Goal: Contribute content

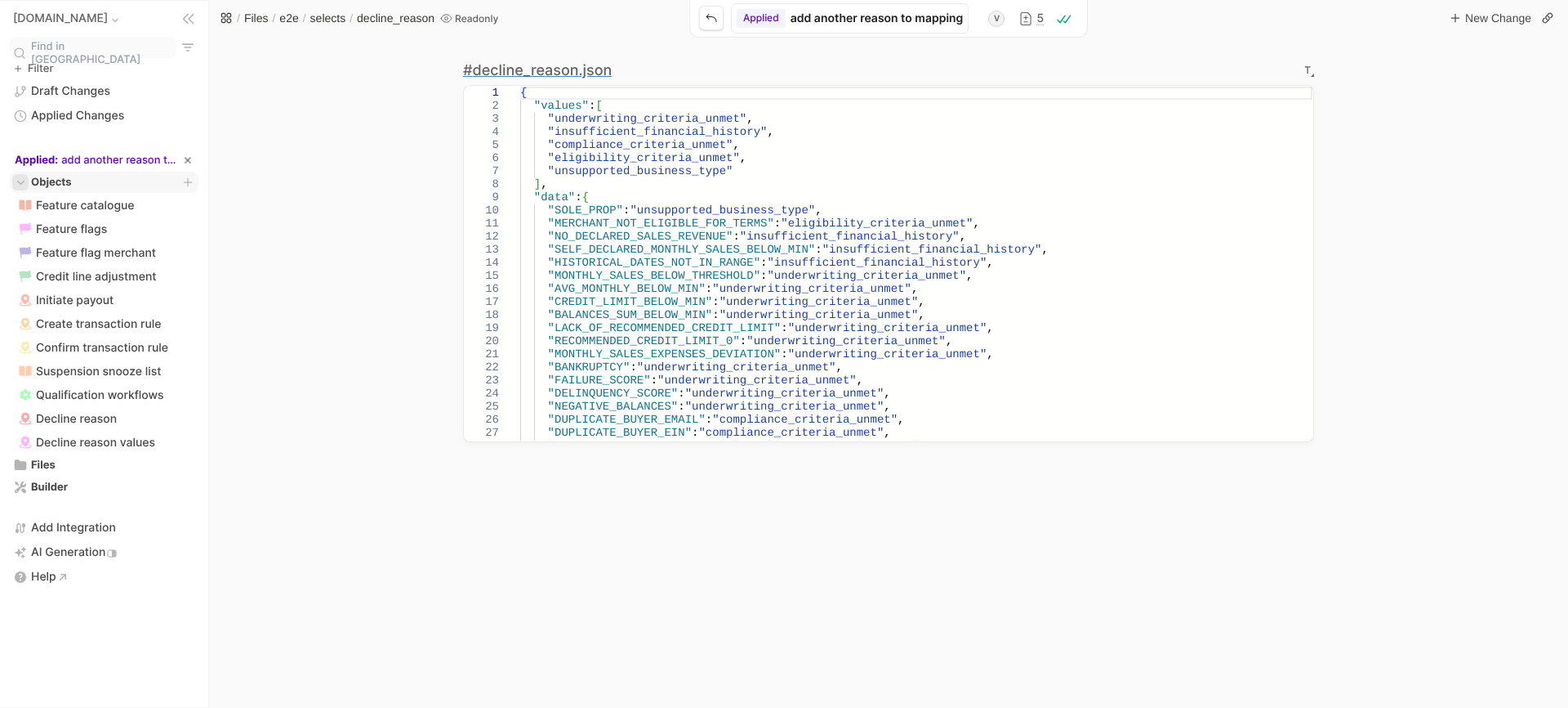
click at [24, 185] on icon "branch expand control" at bounding box center [20, 182] width 13 height 13
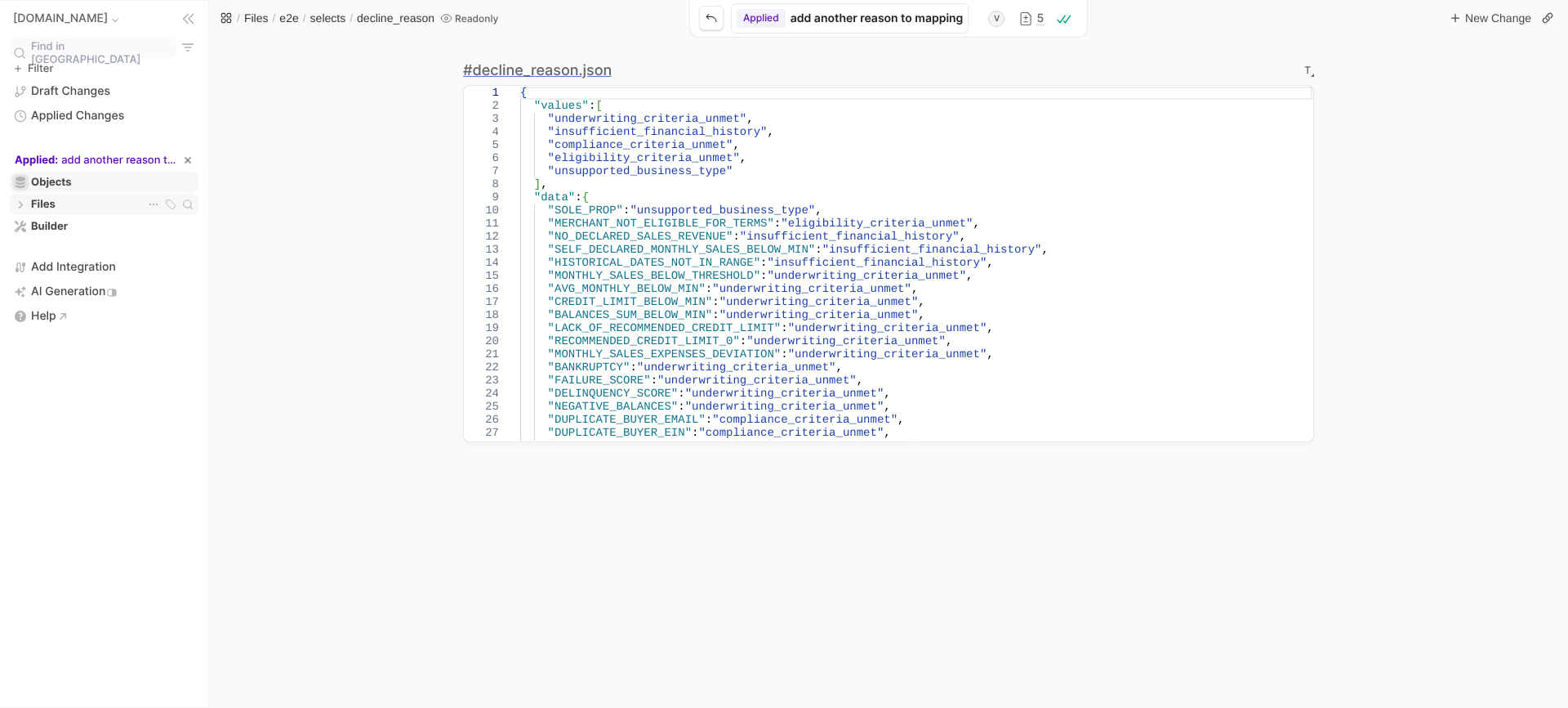
click at [65, 202] on div "Files Files" at bounding box center [105, 203] width 184 height 16
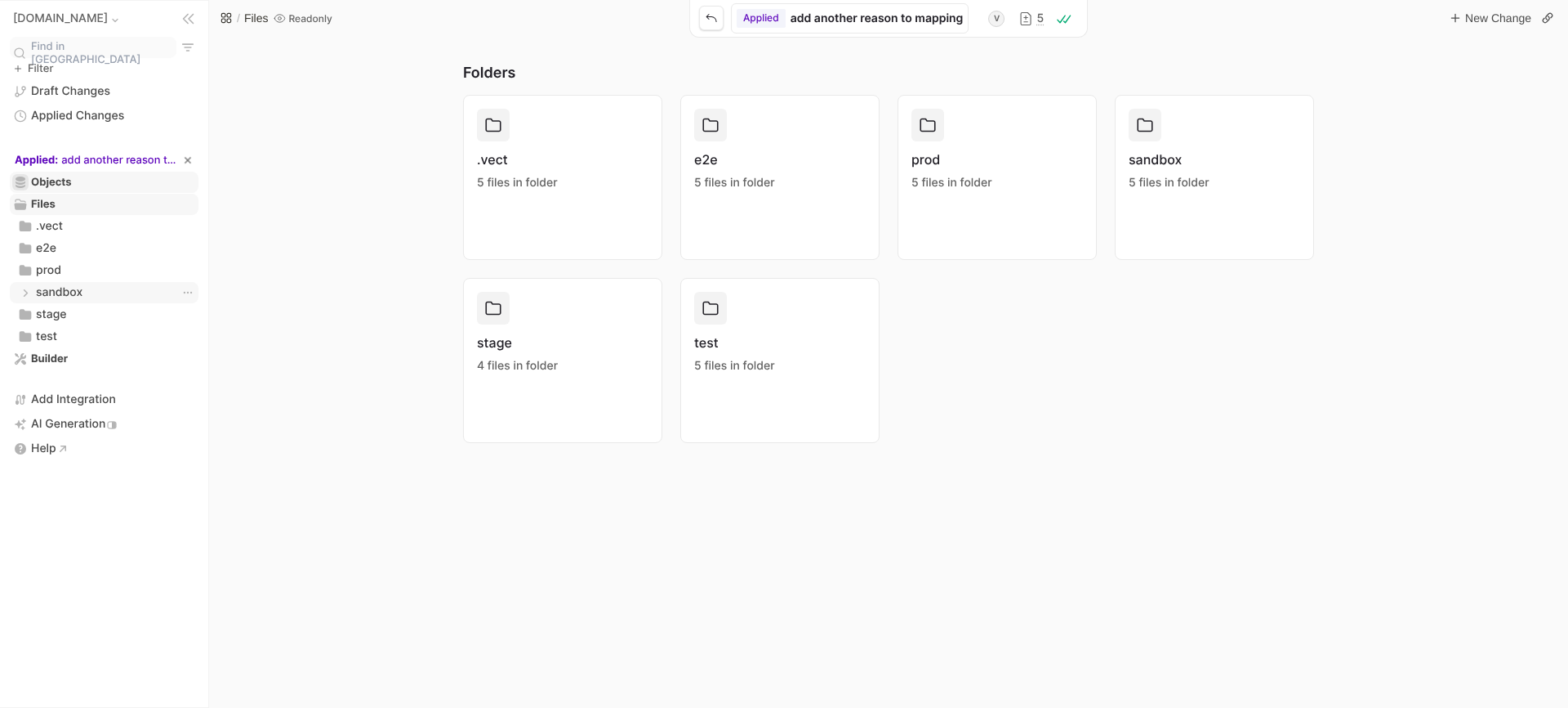
click at [70, 290] on span "sandbox" at bounding box center [59, 292] width 46 height 16
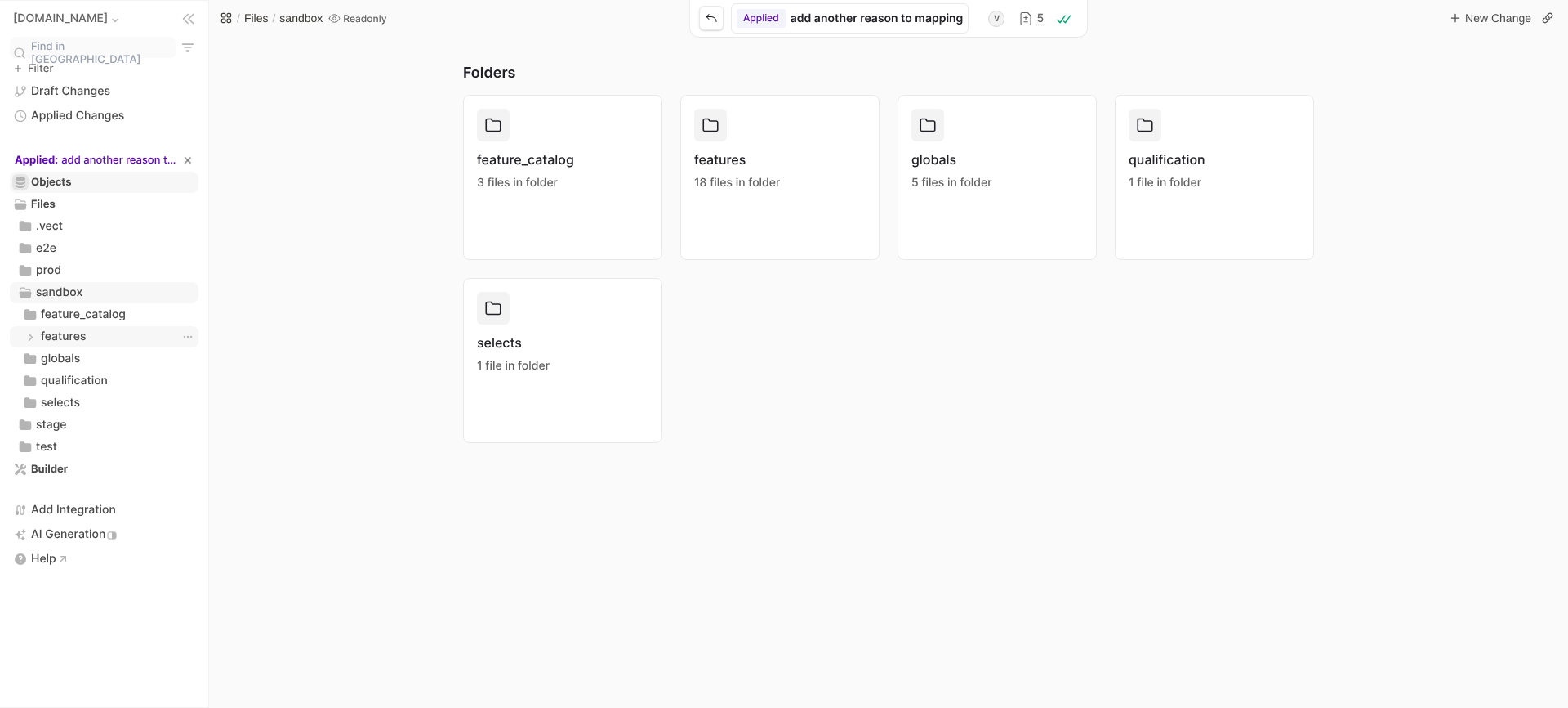
click at [59, 335] on span "features" at bounding box center [63, 336] width 45 height 16
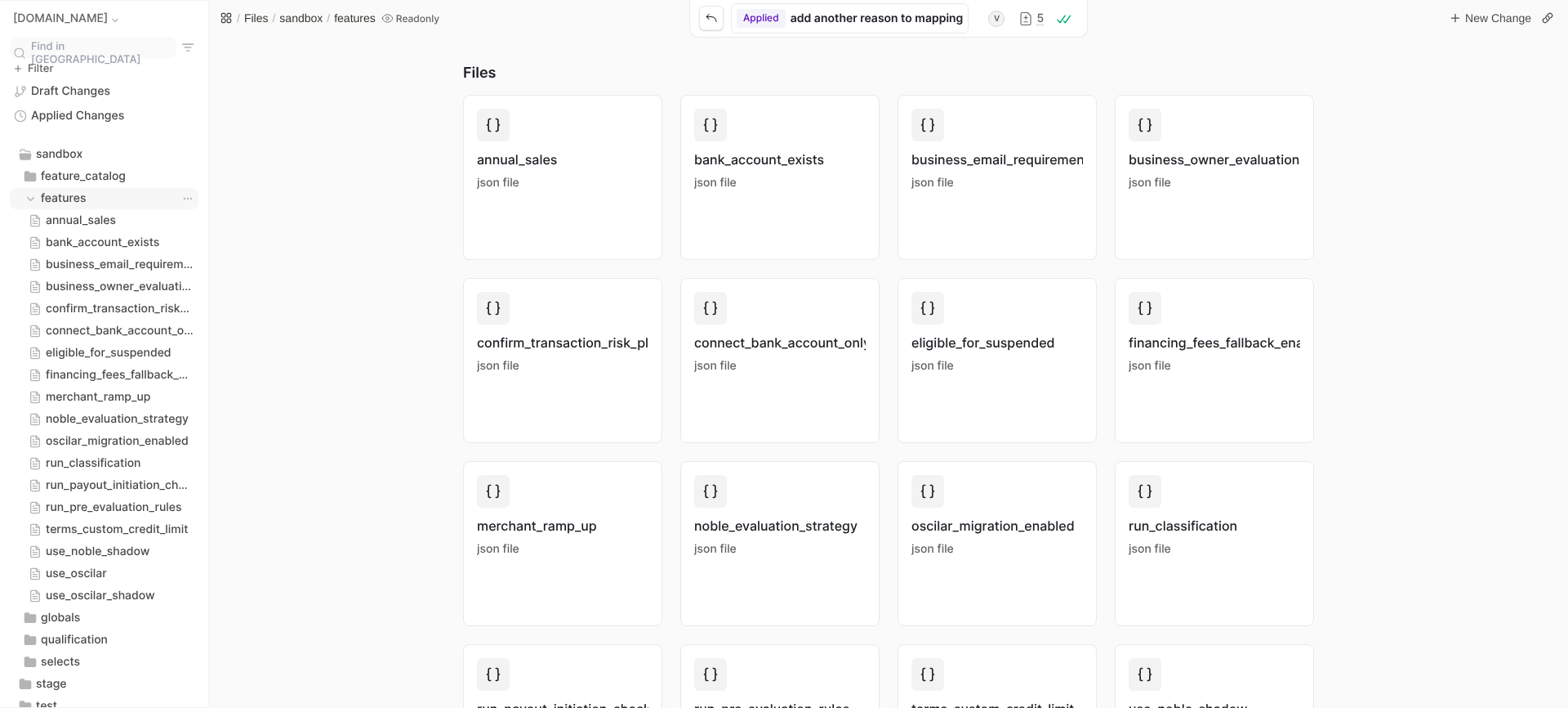
scroll to position [173, 0]
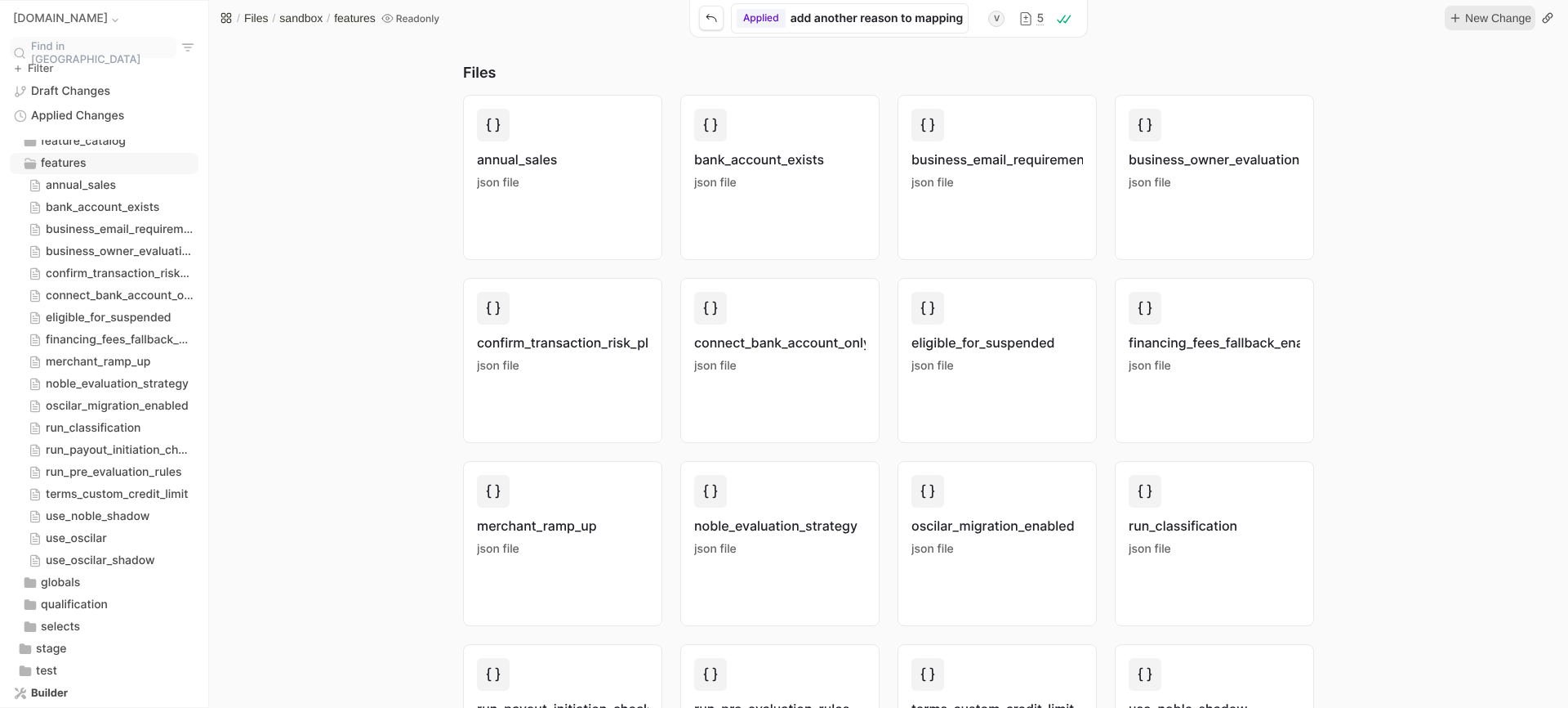
click at [1456, 23] on icon "Page" at bounding box center [1455, 17] width 13 height 13
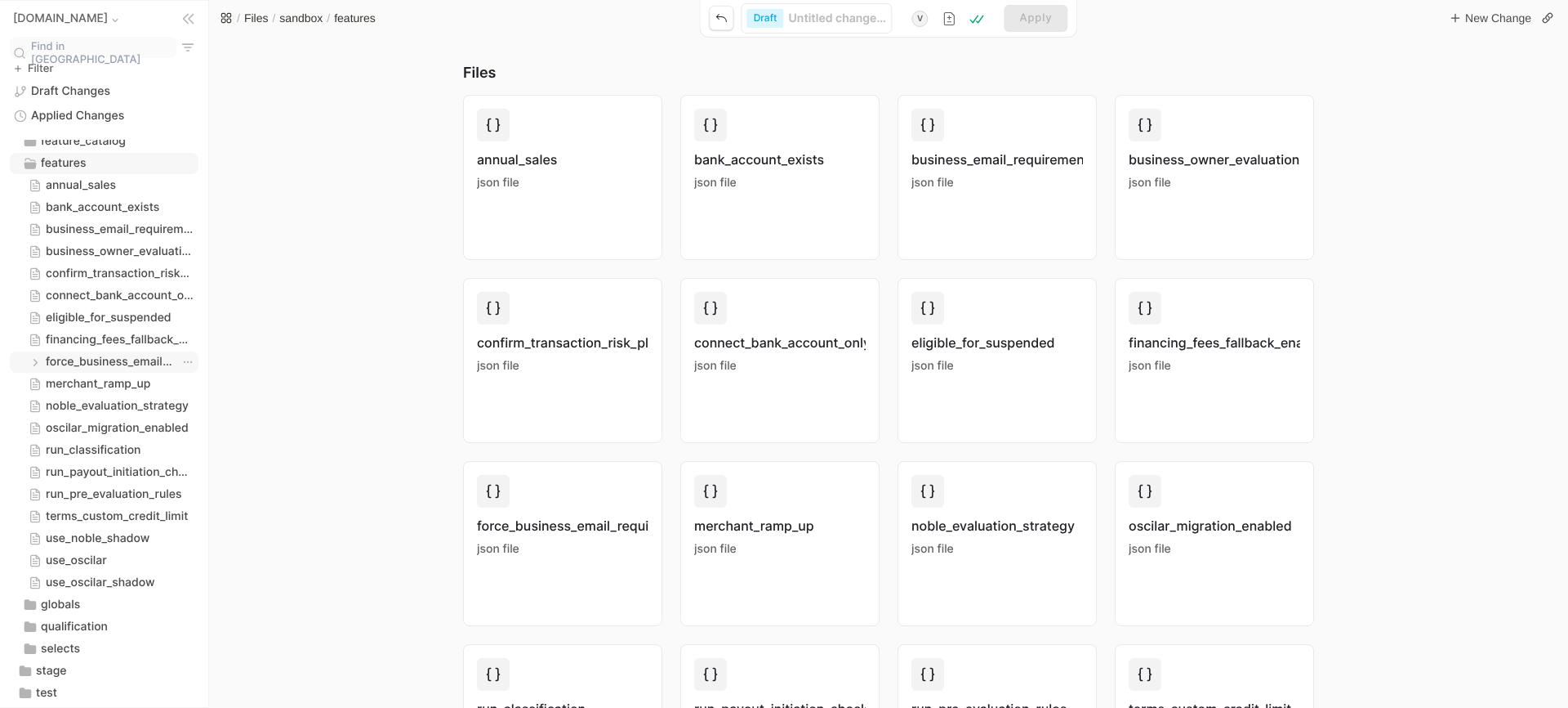
click at [147, 359] on span "force_business_email_requirement" at bounding box center [111, 361] width 132 height 16
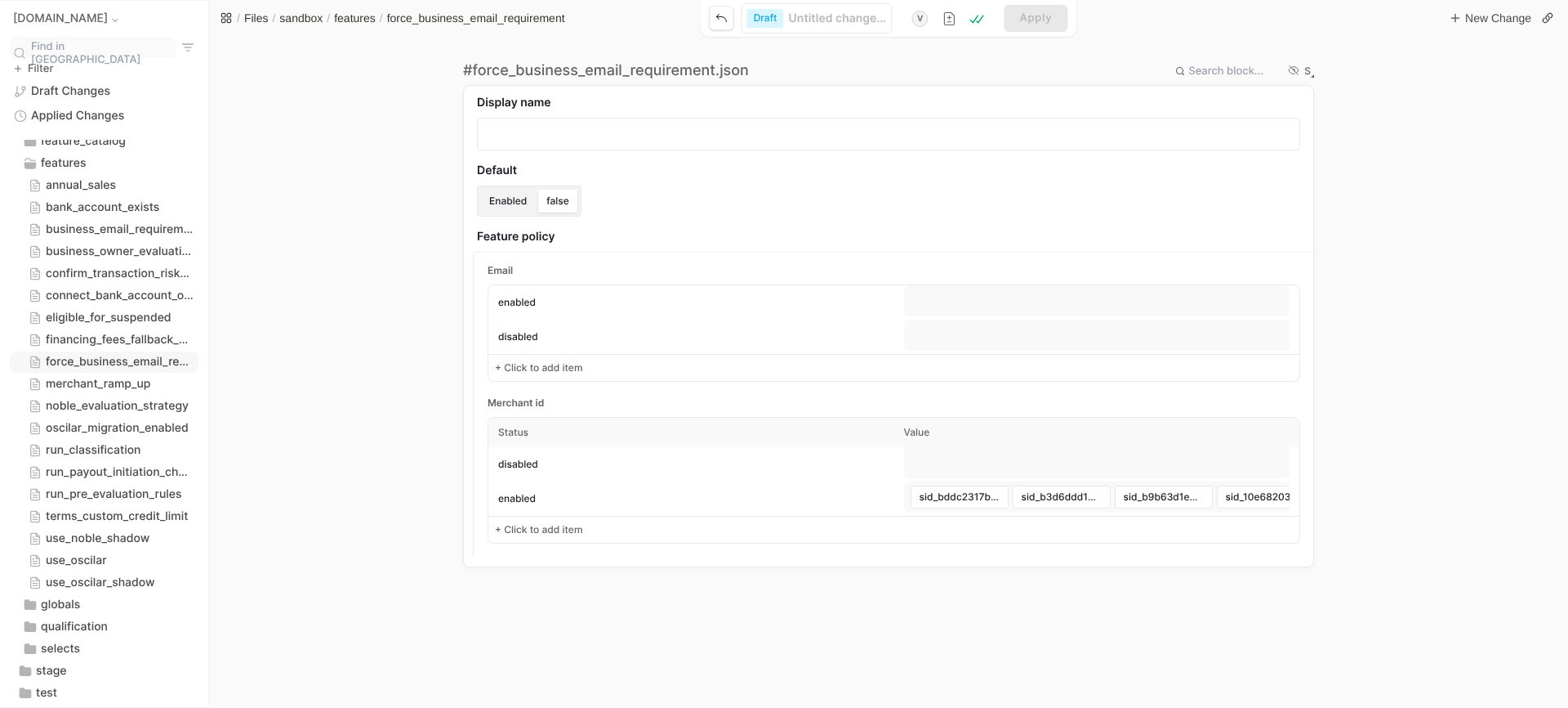
click at [1309, 76] on div "S" at bounding box center [1307, 71] width 7 height 10
click at [1326, 130] on li "Textual" at bounding box center [1347, 124] width 78 height 22
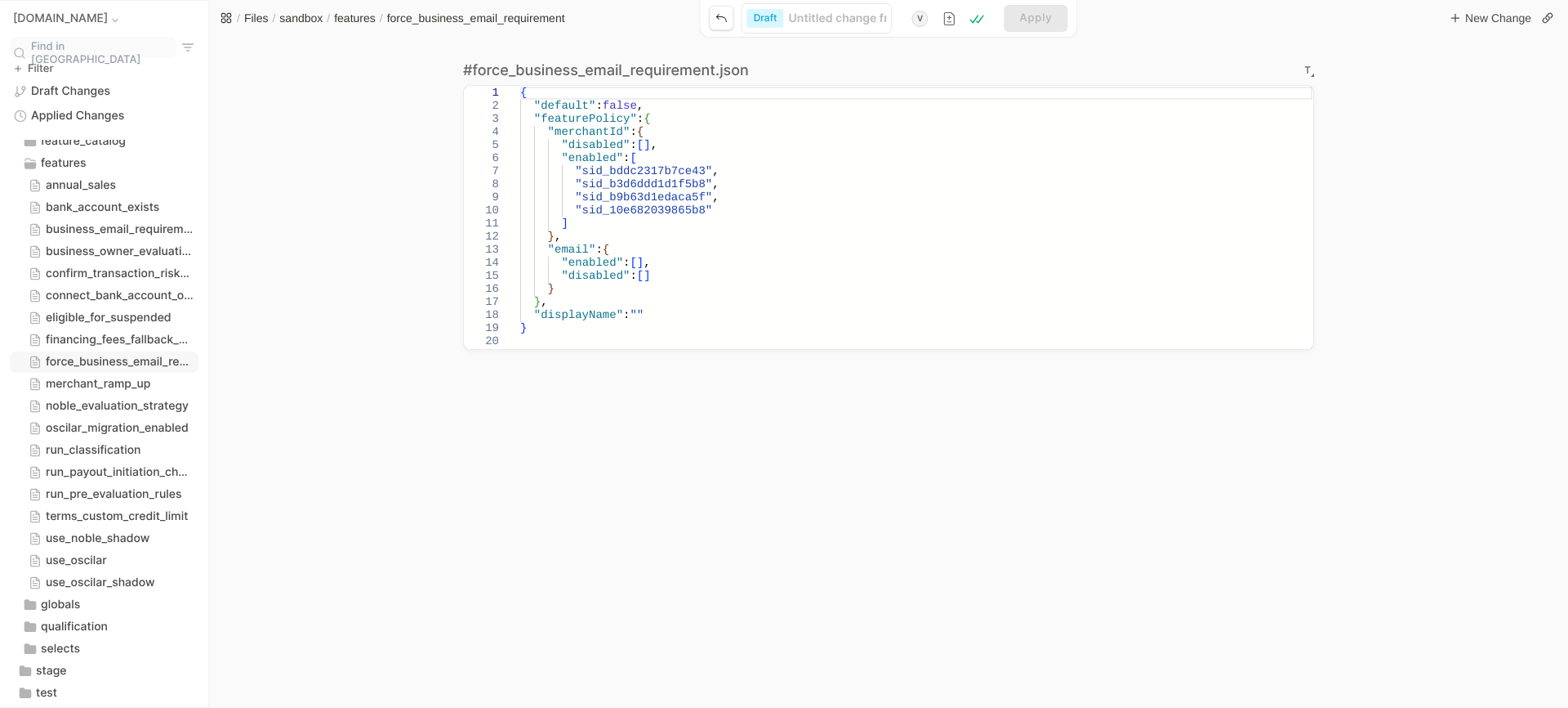
click at [837, 14] on div "Untitled change from [DATE] 7:47:31 PM" at bounding box center [837, 18] width 98 height 15
type input "A"
type input "AD"
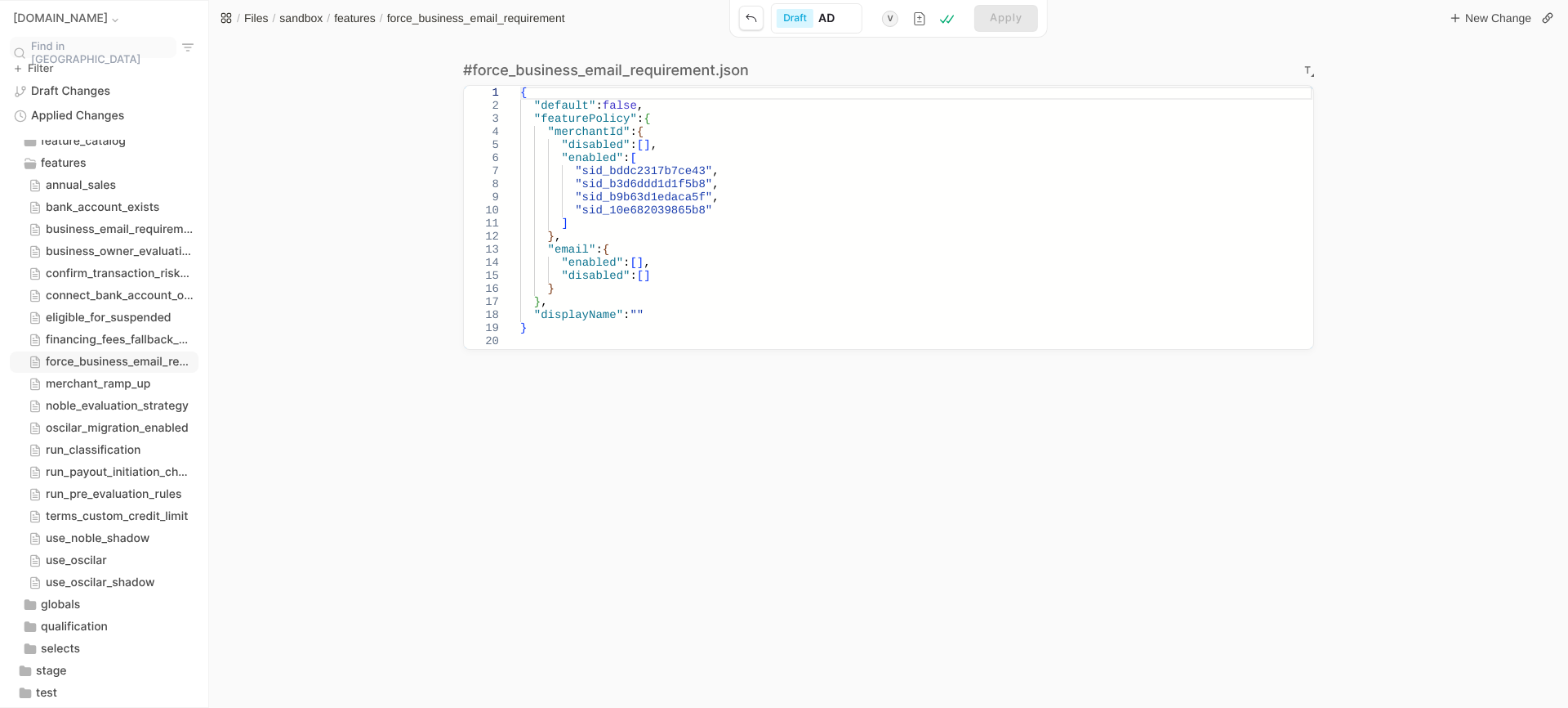
type input "ADD"
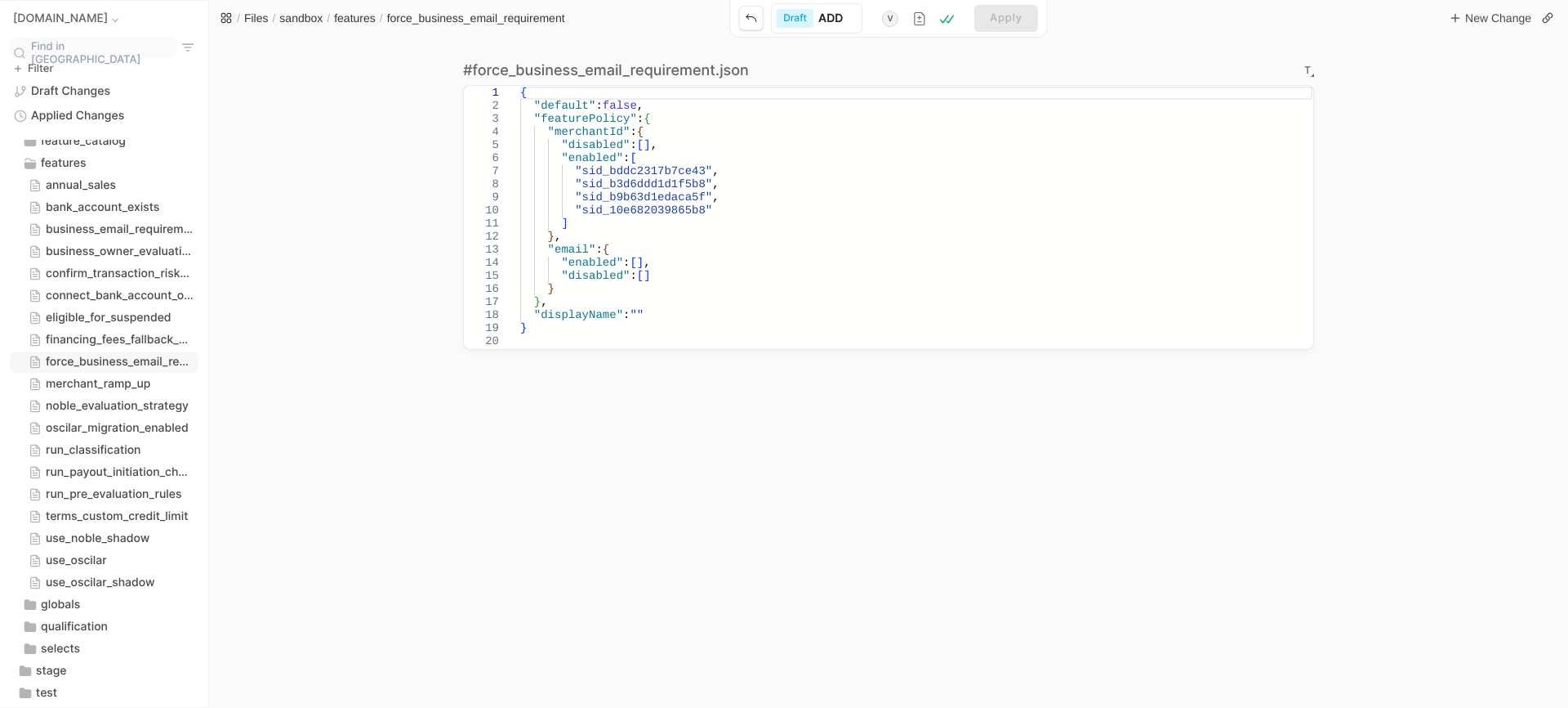
type input "ADD"
type input "AD"
type input "A"
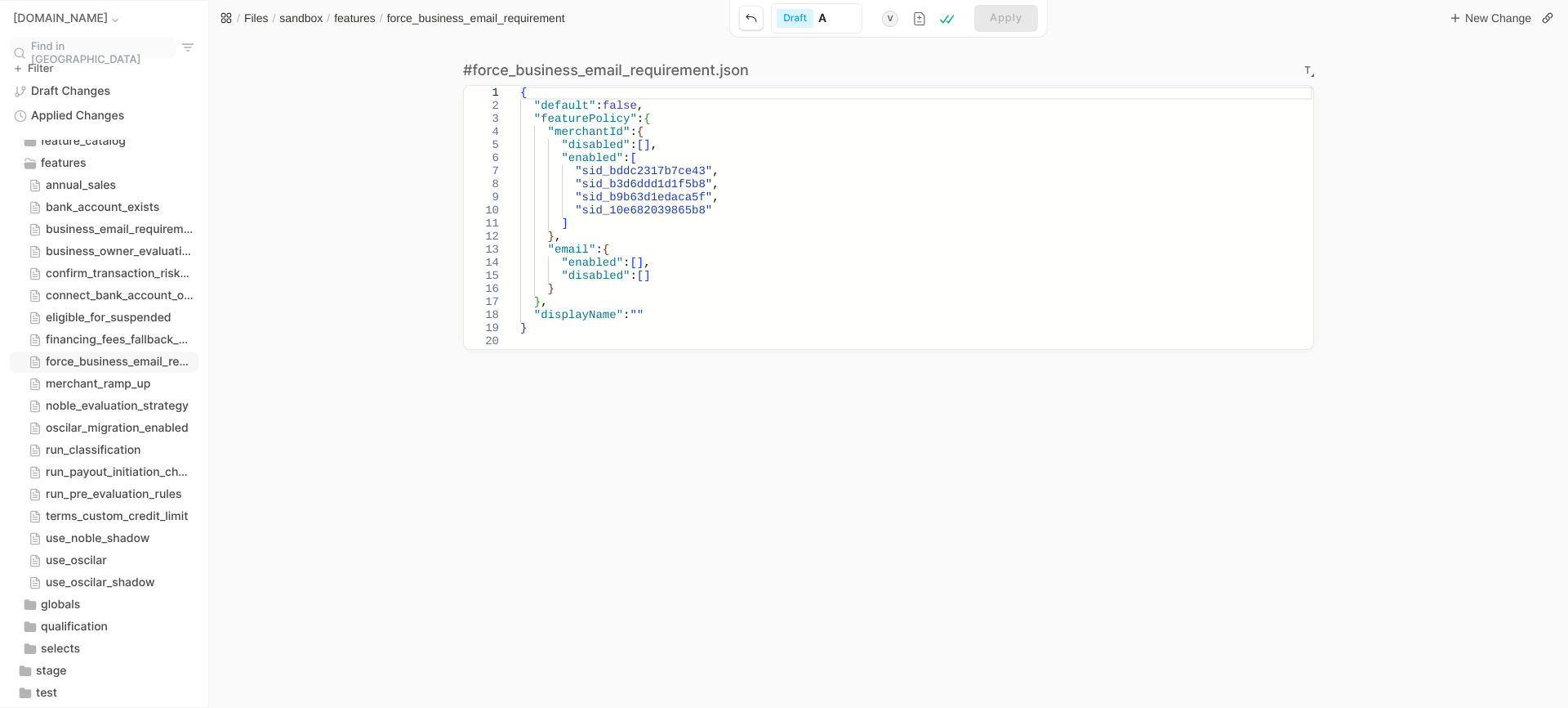
type input "Ad"
type input "A"
type input "f"
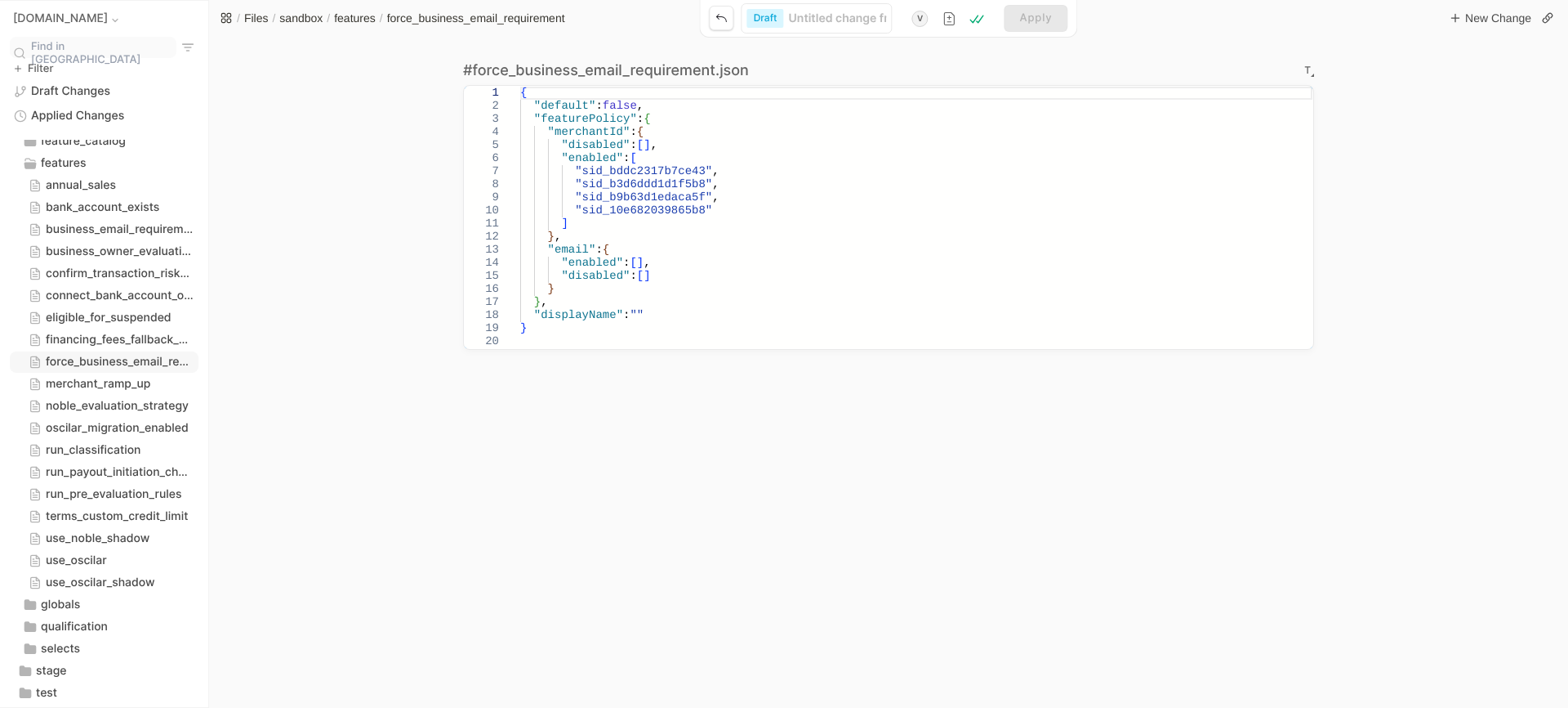
type input "f"
type input "fo"
type input "for"
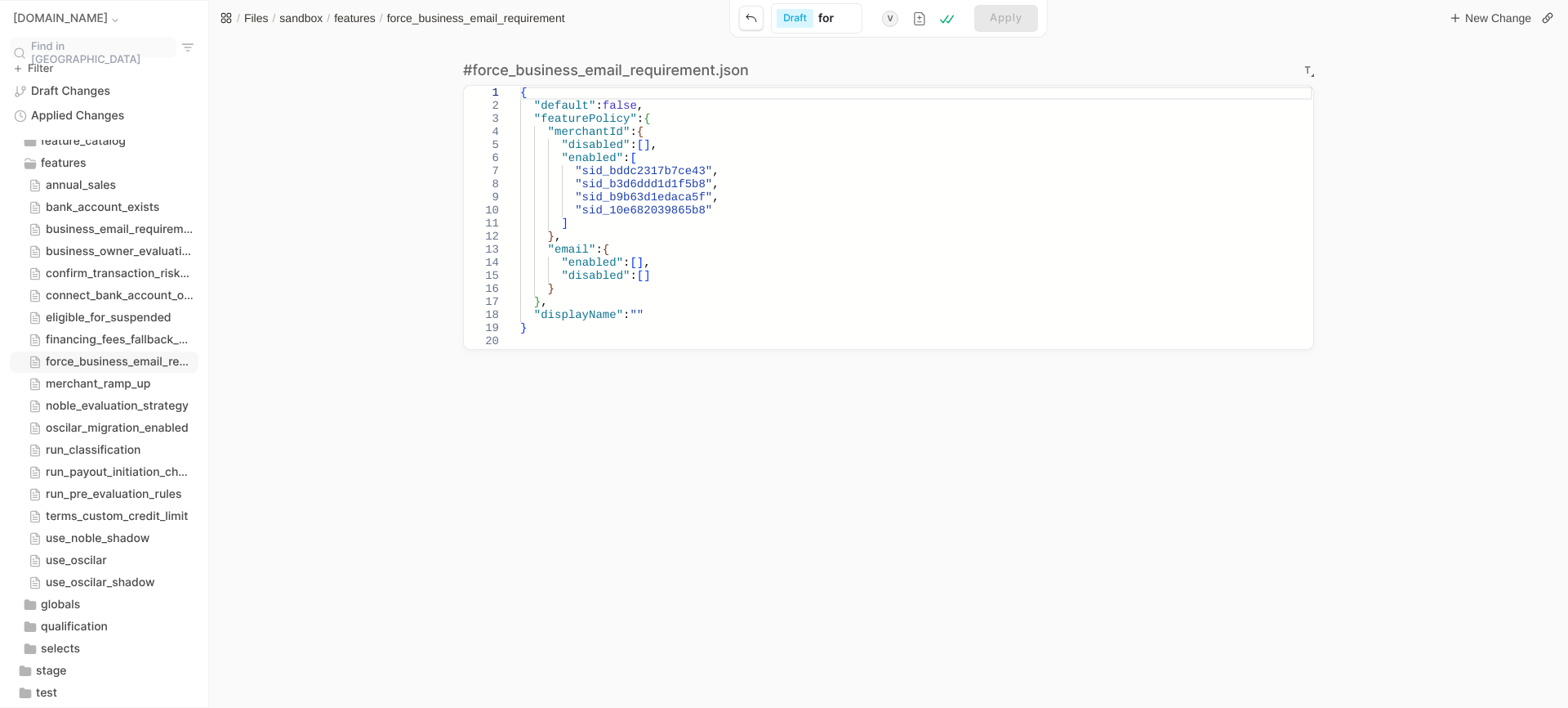
type input "forc"
type input "force"
type input "force_"
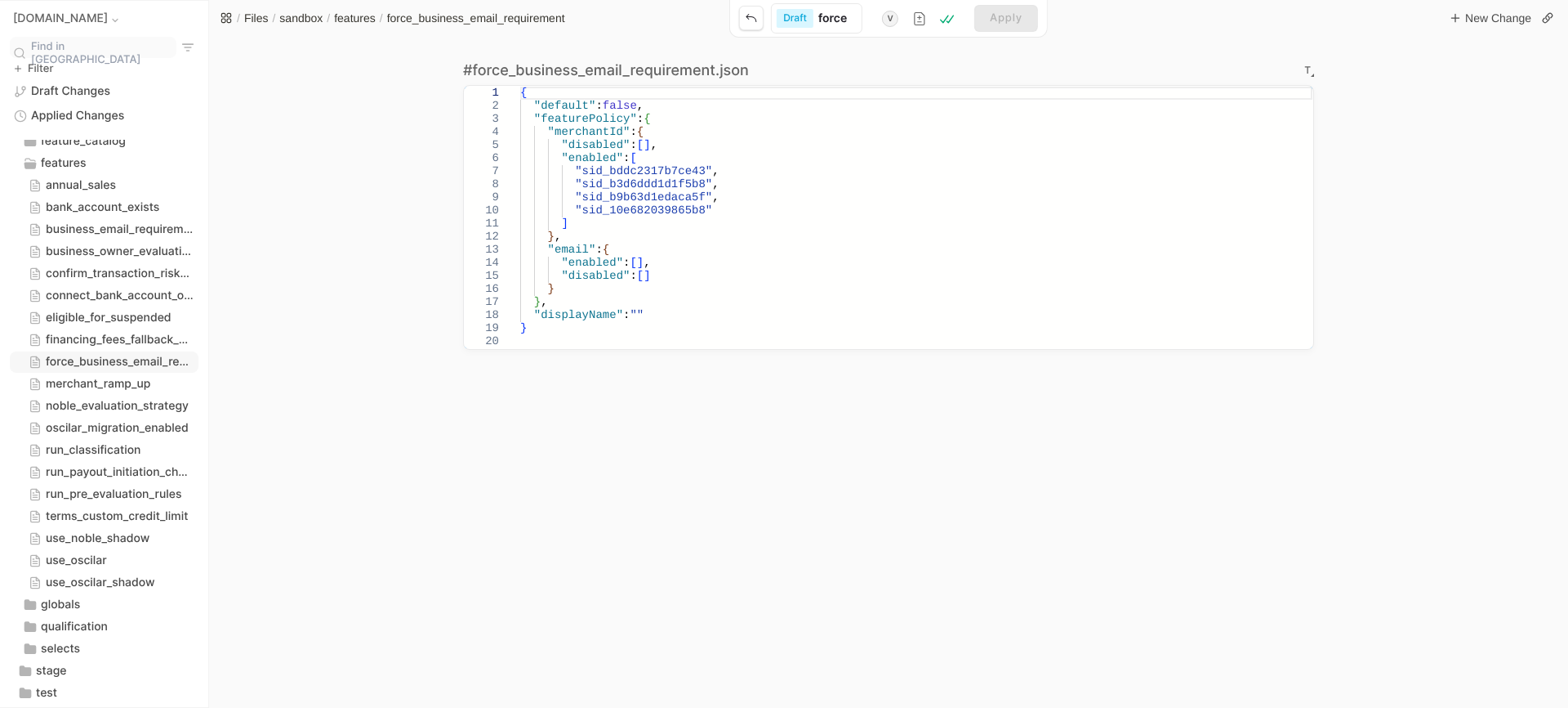
type input "force_"
type input "force_b"
type input "force_bu"
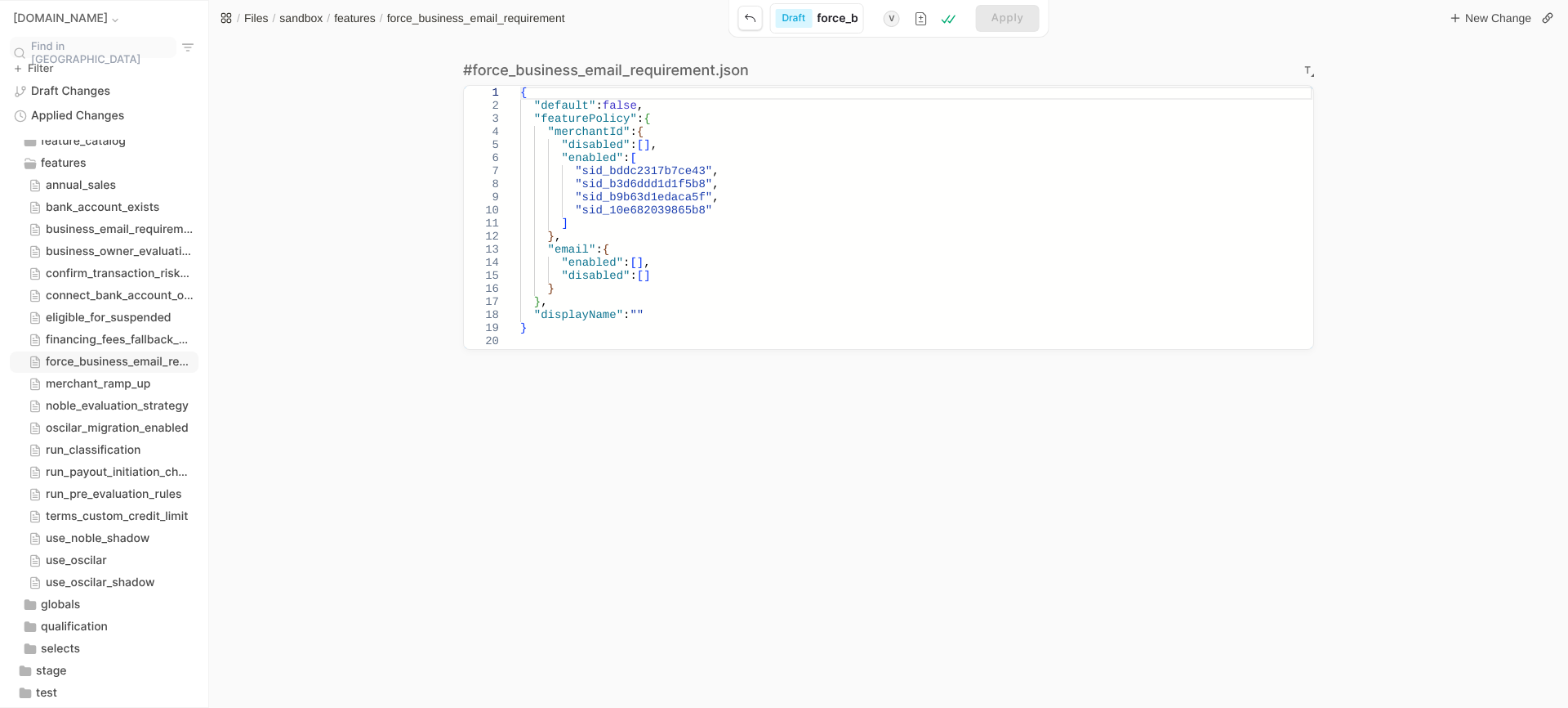
type input "force_bus"
type input "force_busi"
type input "force_busin"
type input "force_busine"
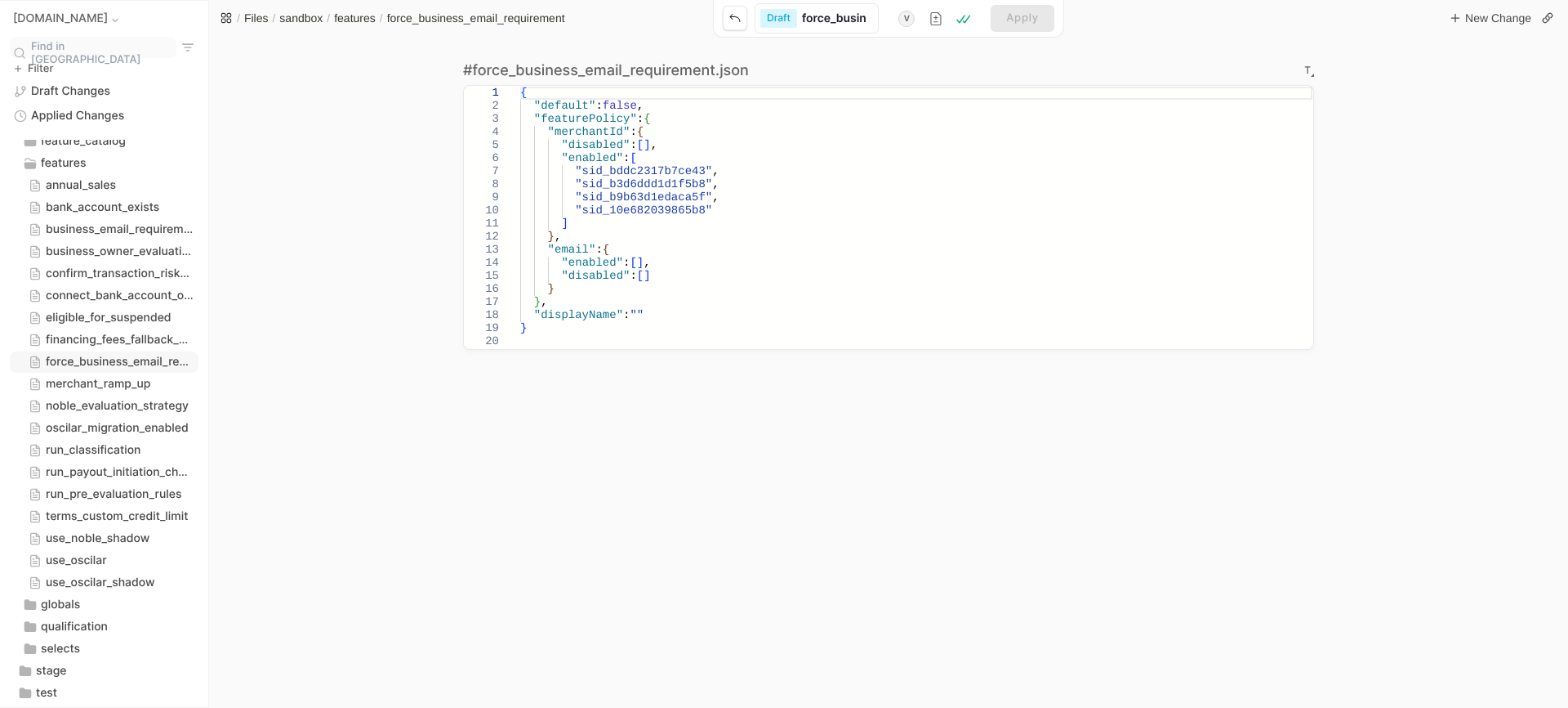
type input "force_busine"
type input "force_busines"
type input "force_business"
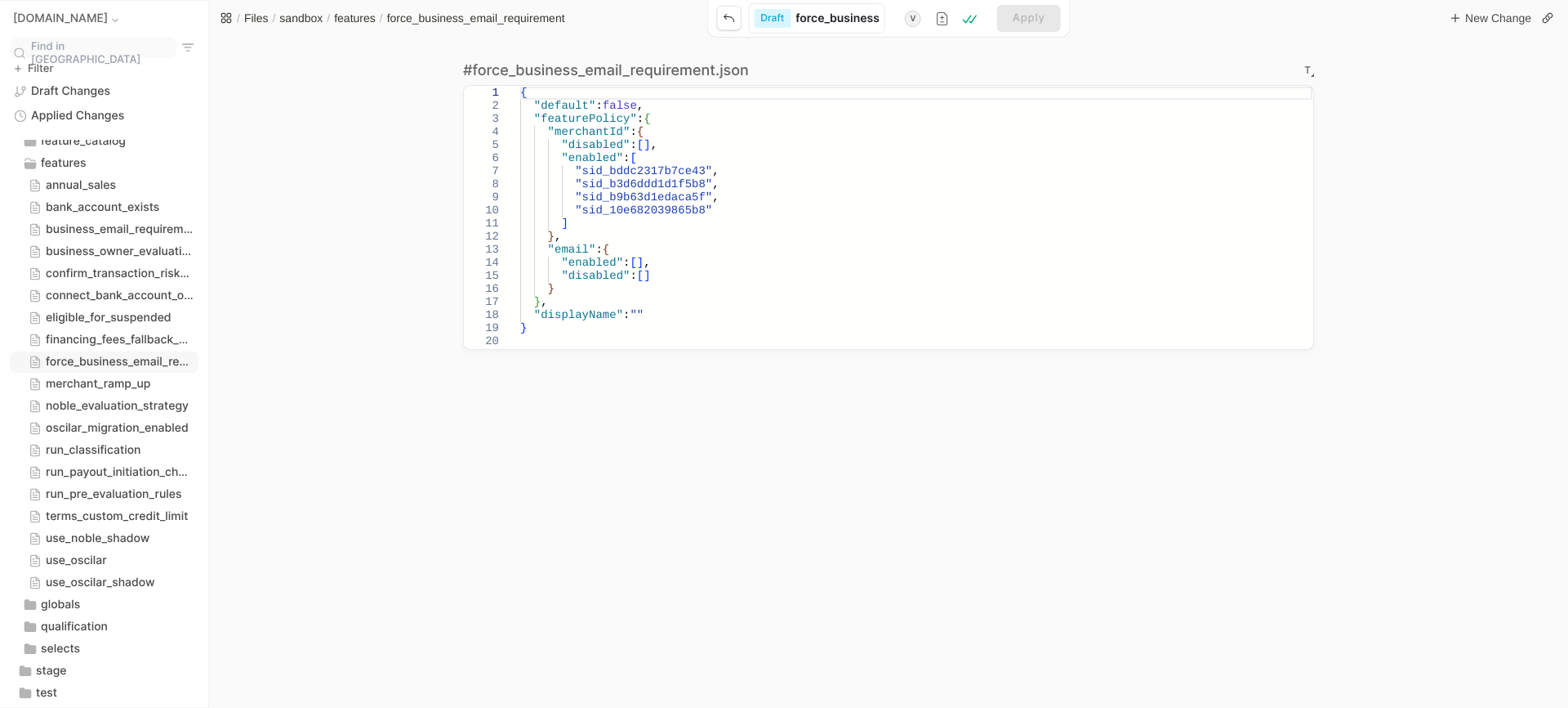
type input "force_business_"
type input "force_business_e"
type input "force_business_em"
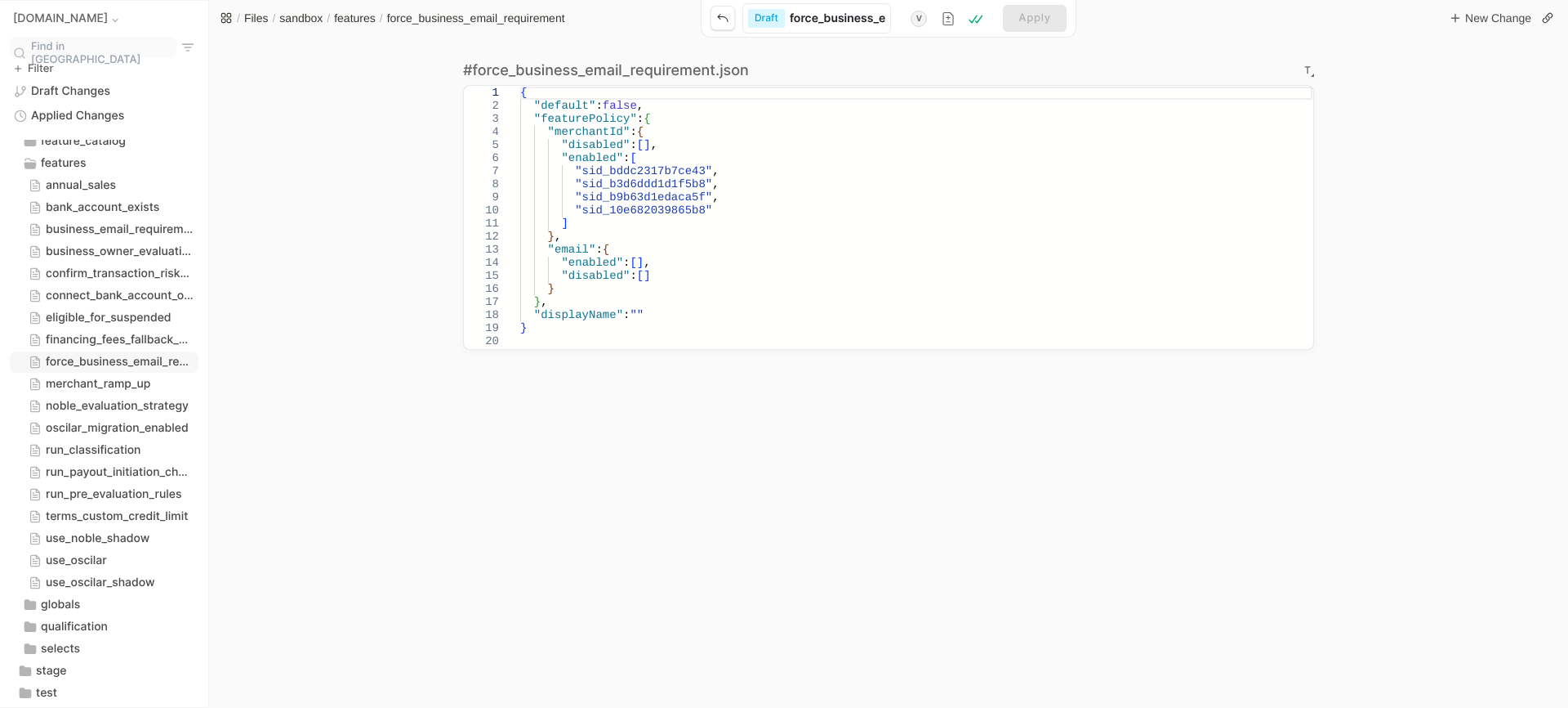
type input "force_business_em"
type input "force_business_ema"
type input "force_business_emai"
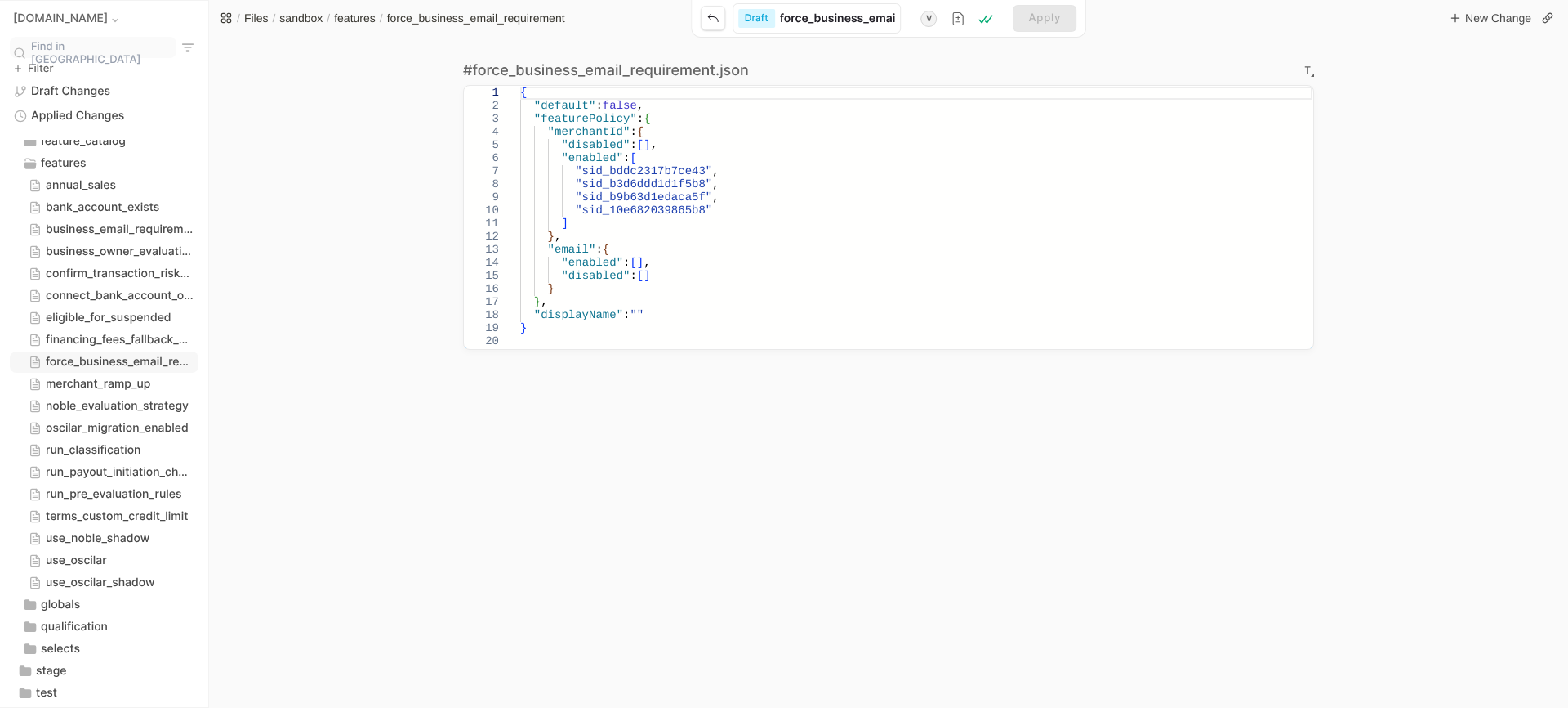
type input "force_business_email"
type input "force_business_email-"
type input "force_business_email-S"
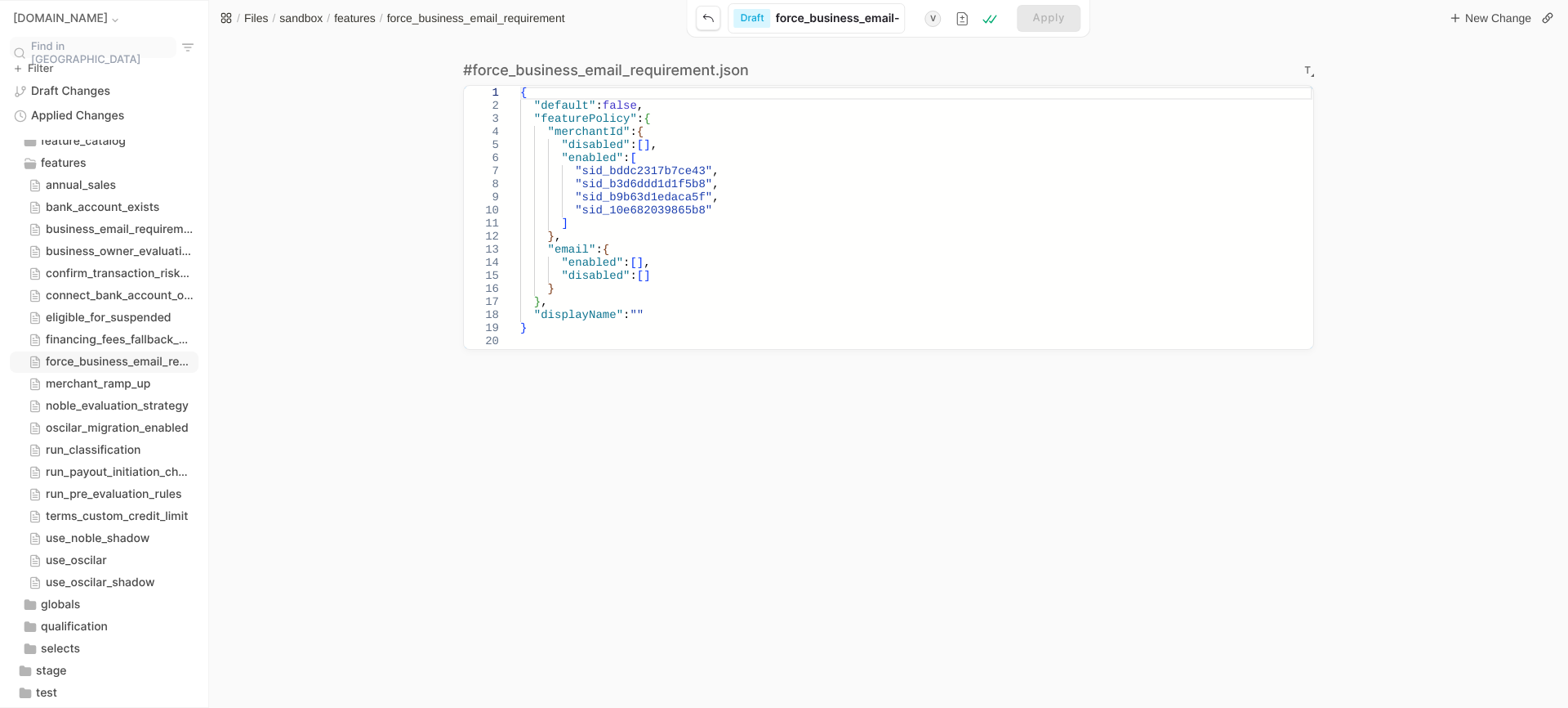
type input "force_business_email-S"
type input "force_business_email-SB"
type input "force_business_email-SB-"
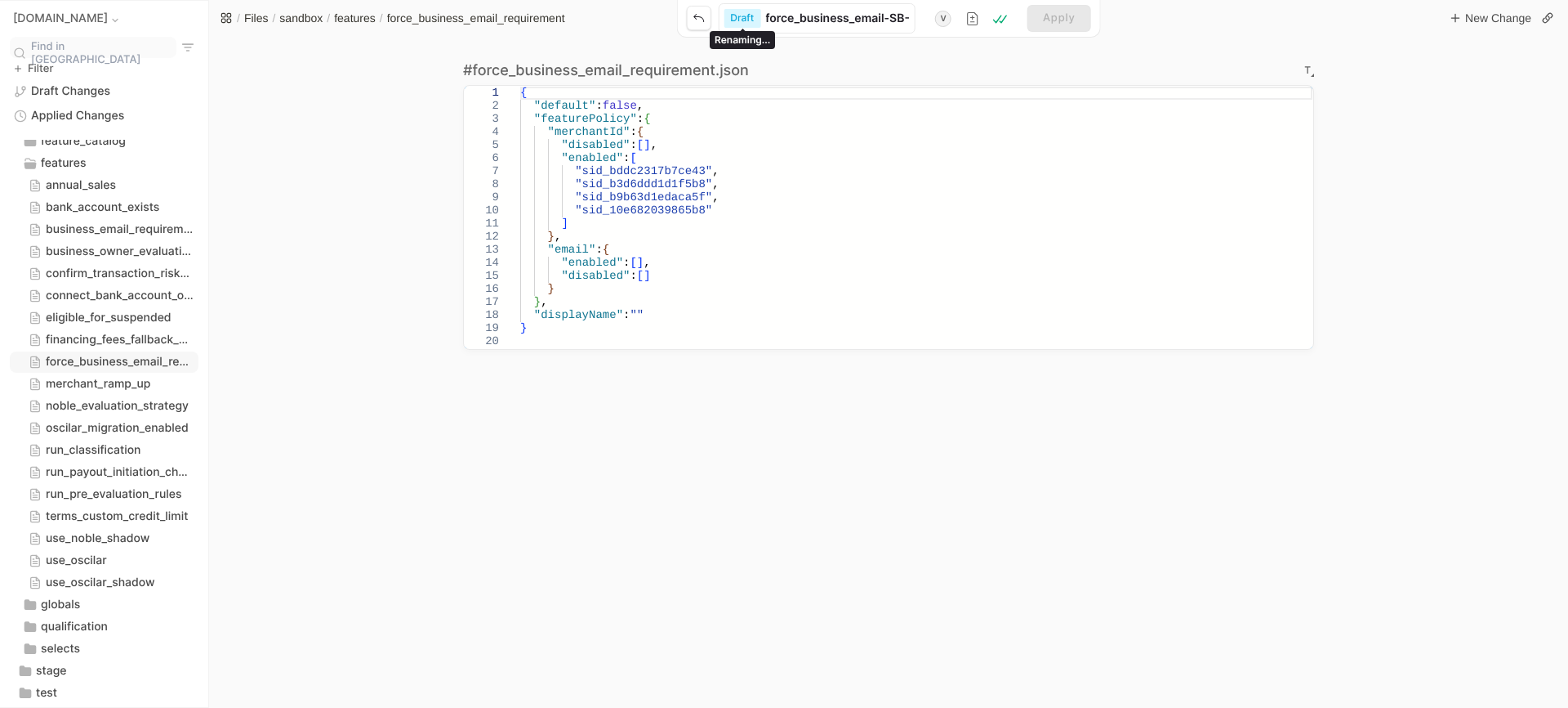
type input "force_business_email-SB-a"
type input "force_business_email-SB-ad"
type input "force_business_email-SB-add"
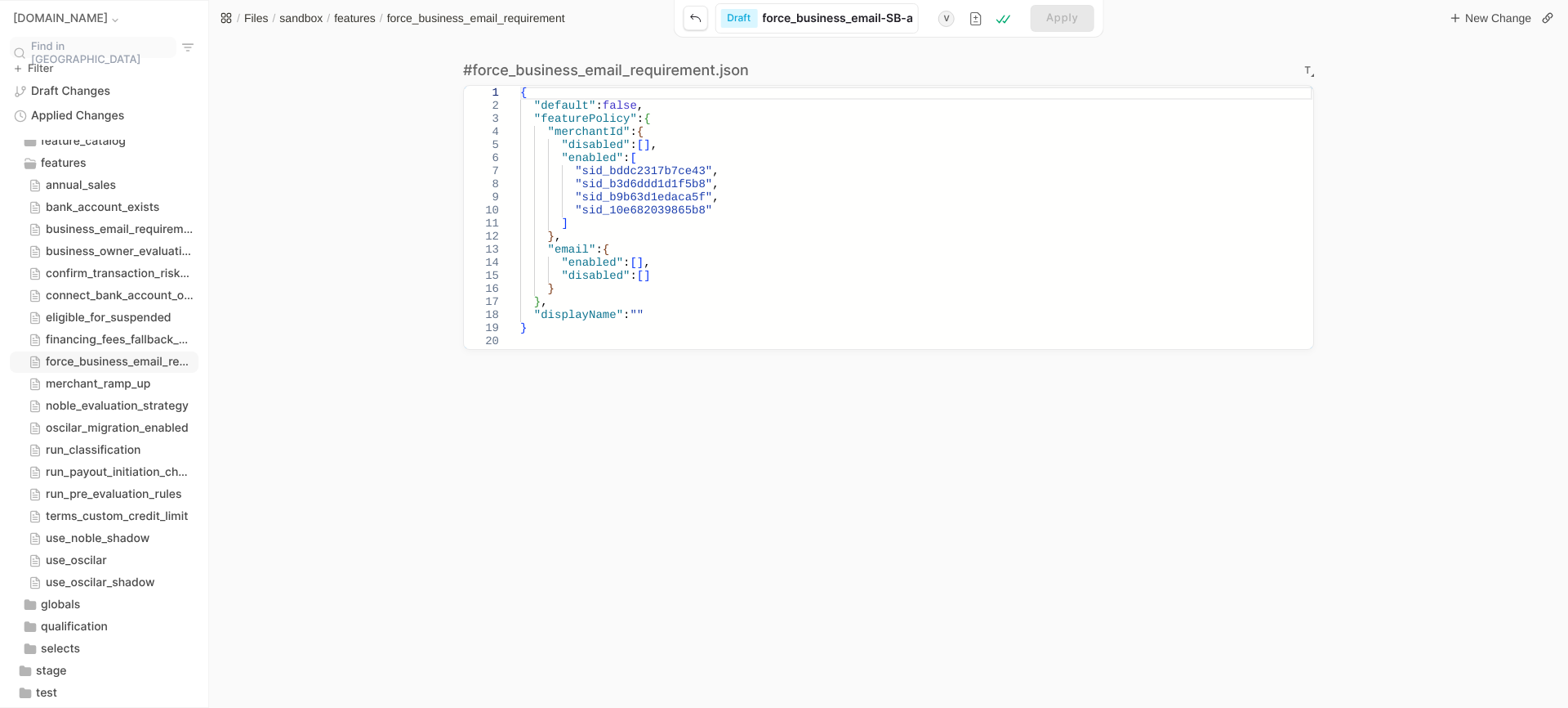
type input "force_business_email-SB-add"
type input "force_business_email-SB-add-"
type input "force_business_email-SB-add-b"
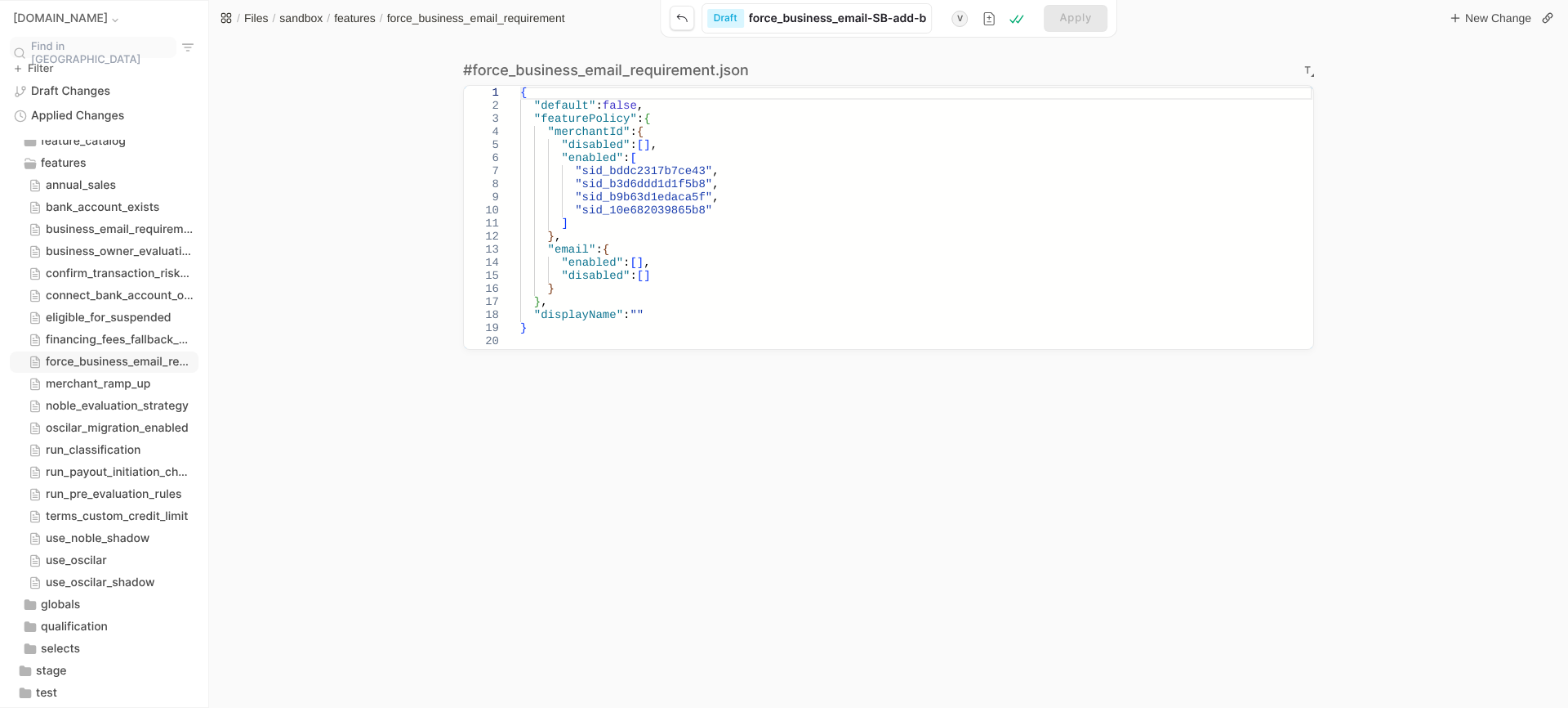
type input "force_business_email-SB-add-b-"
type input "force_business_email-SB-add-b-s"
type input "force_business_email-SB-add-b-st"
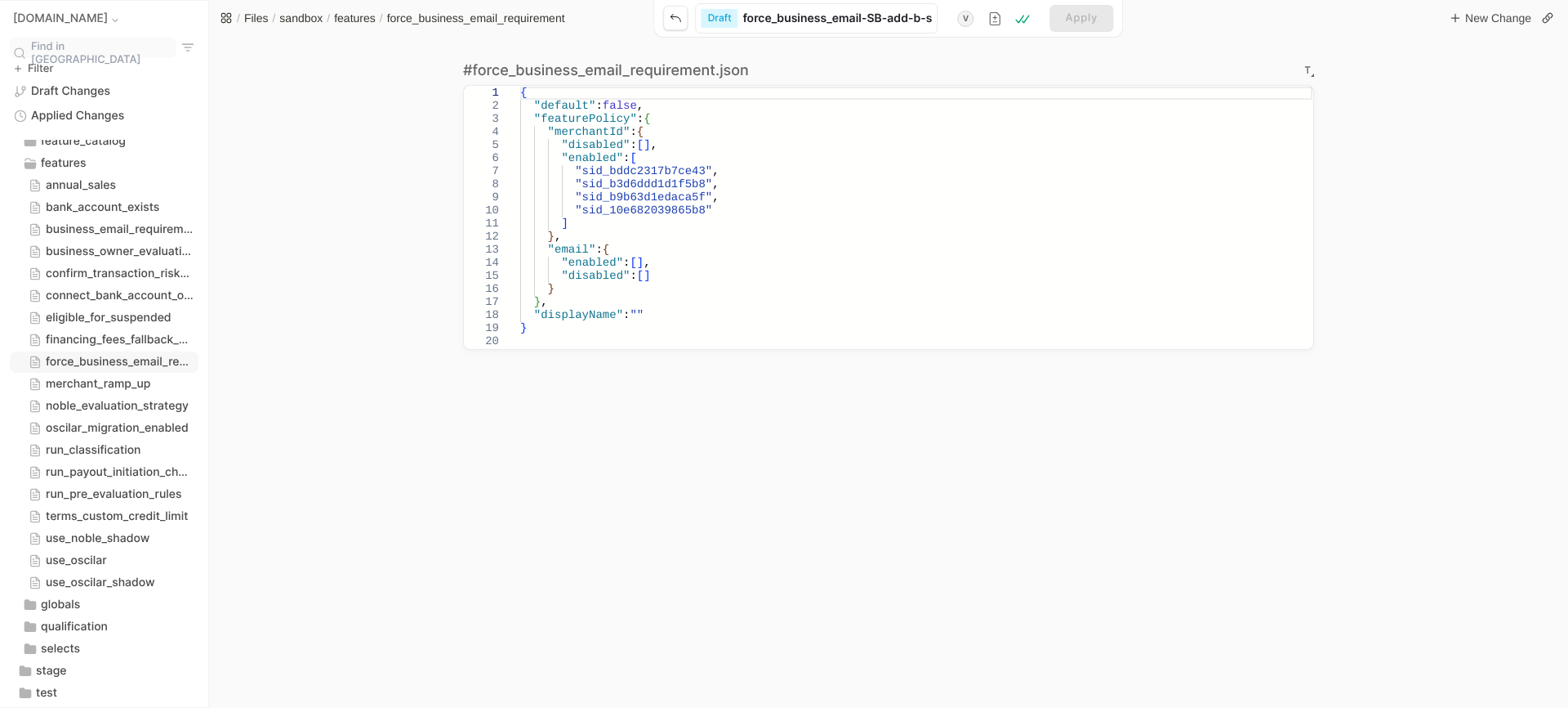
type input "force_business_email-SB-add-b-st"
type input "force_business_email-SB-add-b-sto"
type input "force_business_email-SB-add-b-stok"
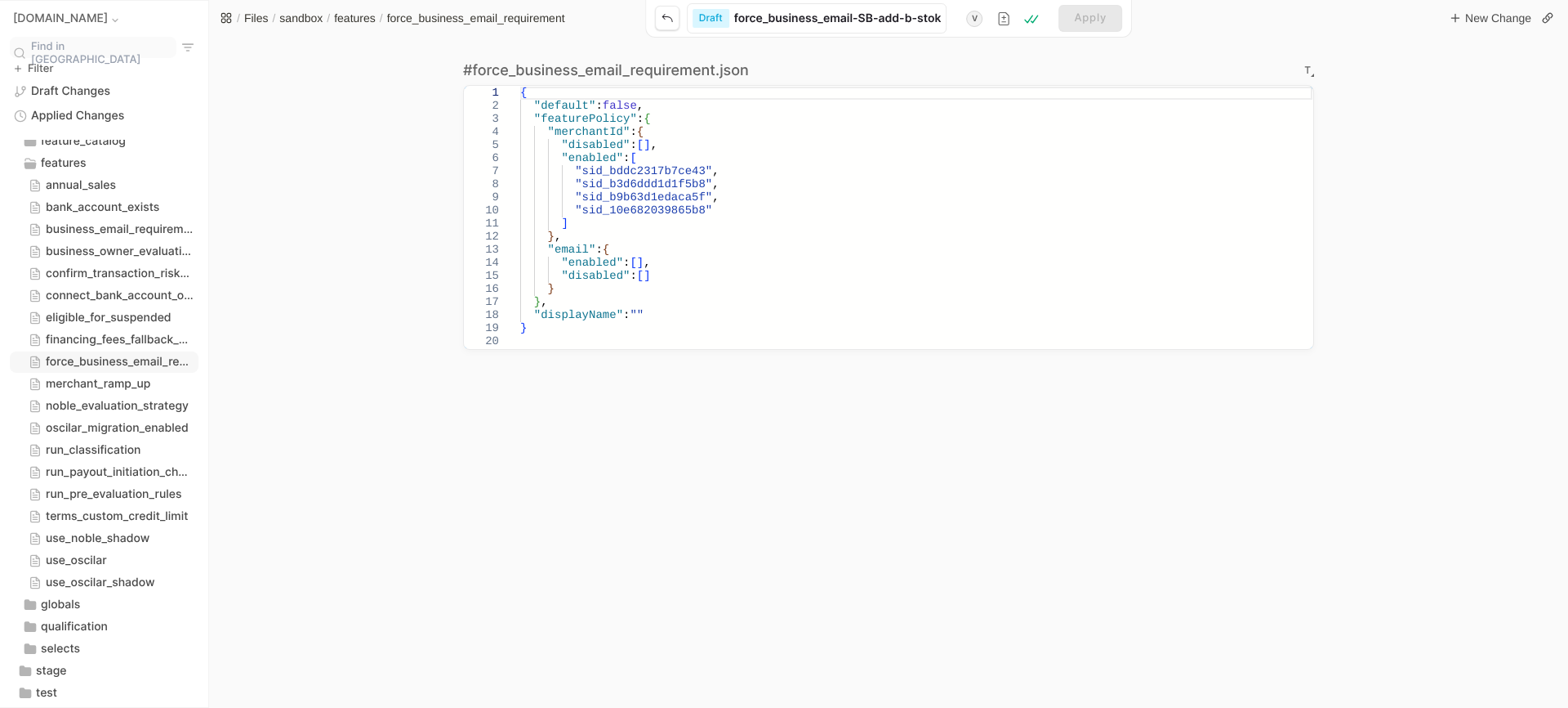
type input "force_business_email-SB-add-b-sto"
type input "force_business_email-SB-add-b-stoc"
type input "force_business_email-SB-add-b-stock"
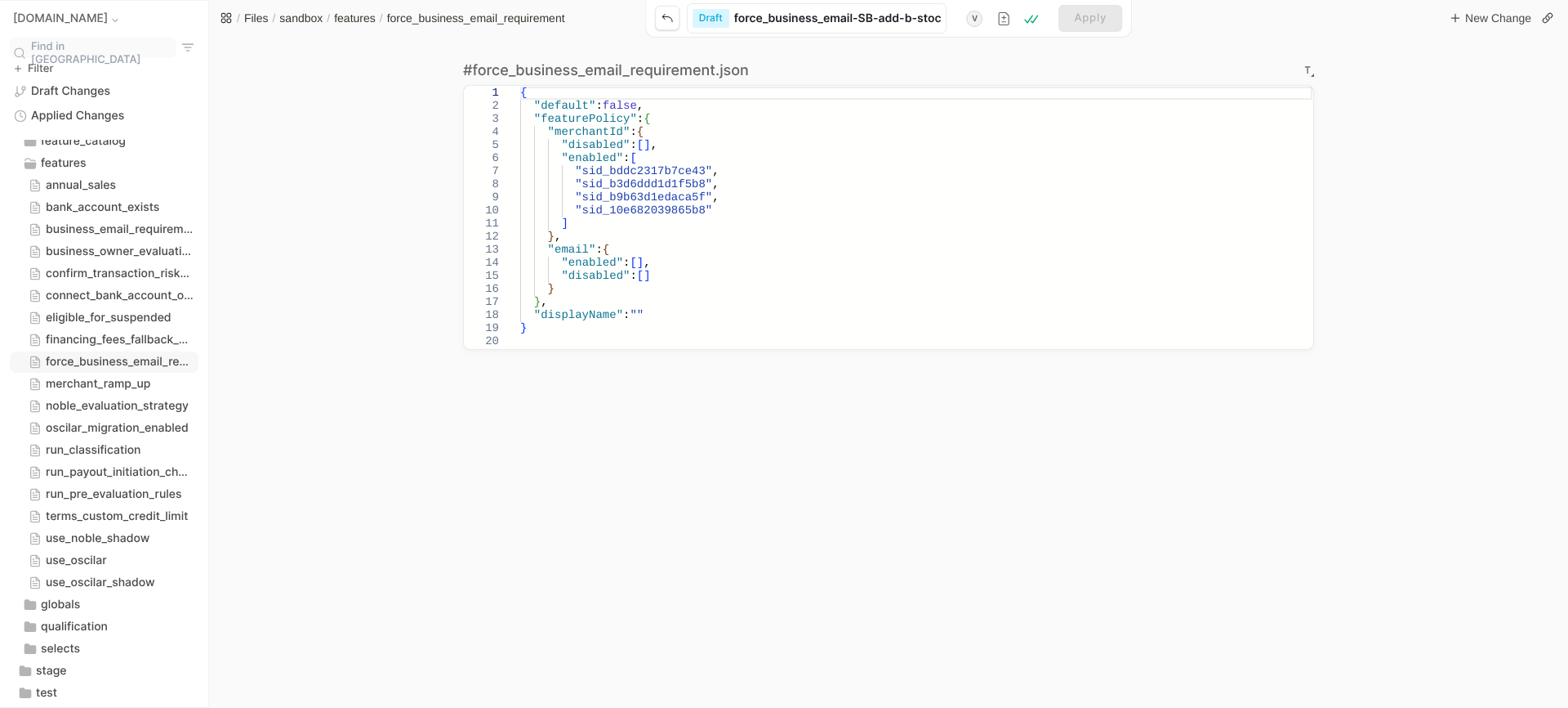
type input "force_business_email-SB-add-b-stock"
type input "force_business_email-SB-add-b-stock-"
type input "force_business_email-SB-add-b-stock-m"
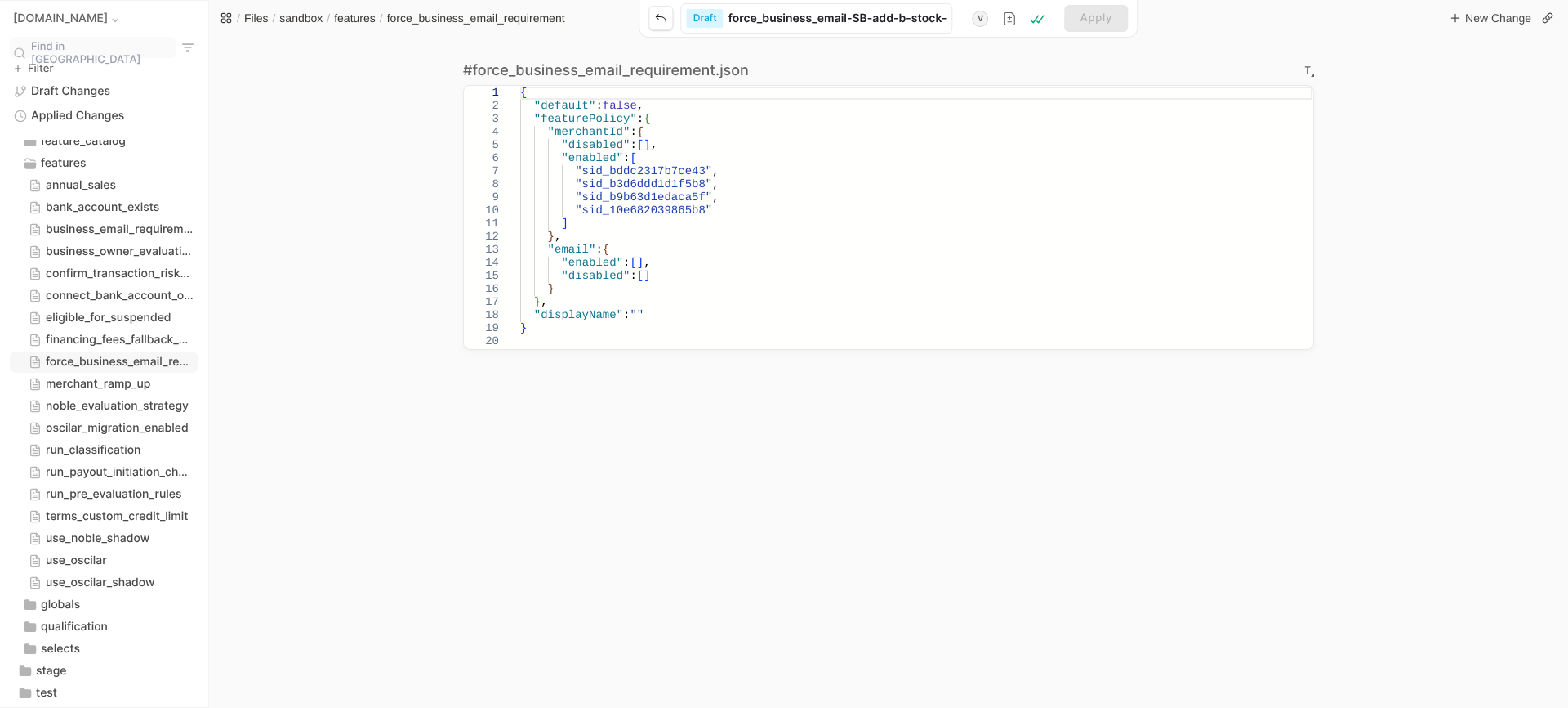
type input "force_business_email-SB-add-b-stock-me"
type input "force_business_email-SB-add-b-stock-mer"
type input "force_business_email-SB-add-b-stock-merc"
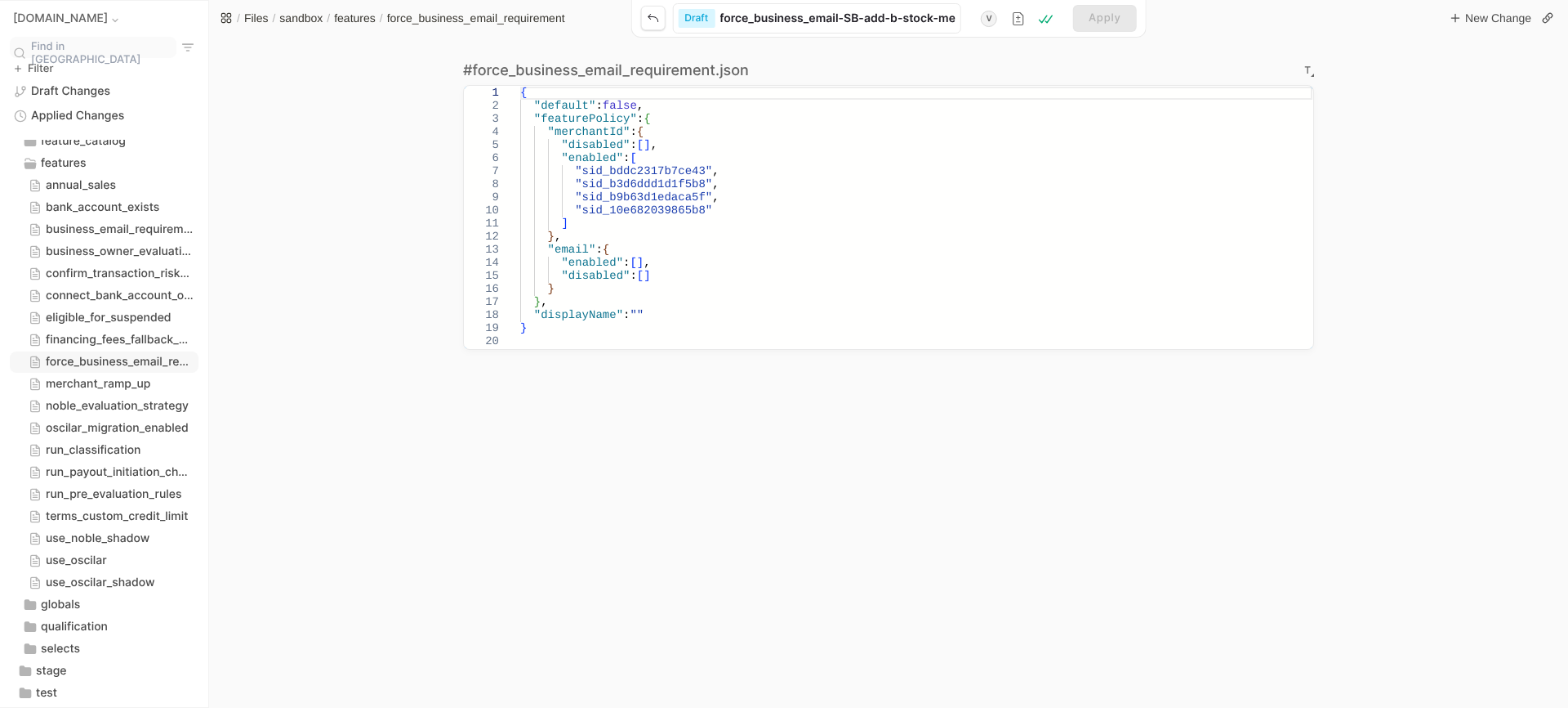
type input "force_business_email-SB-add-b-stock-merc"
type input "force_business_email-SB-add-b-stock-merch"
type input "force_business_email-SB-add-b-stock-mercha"
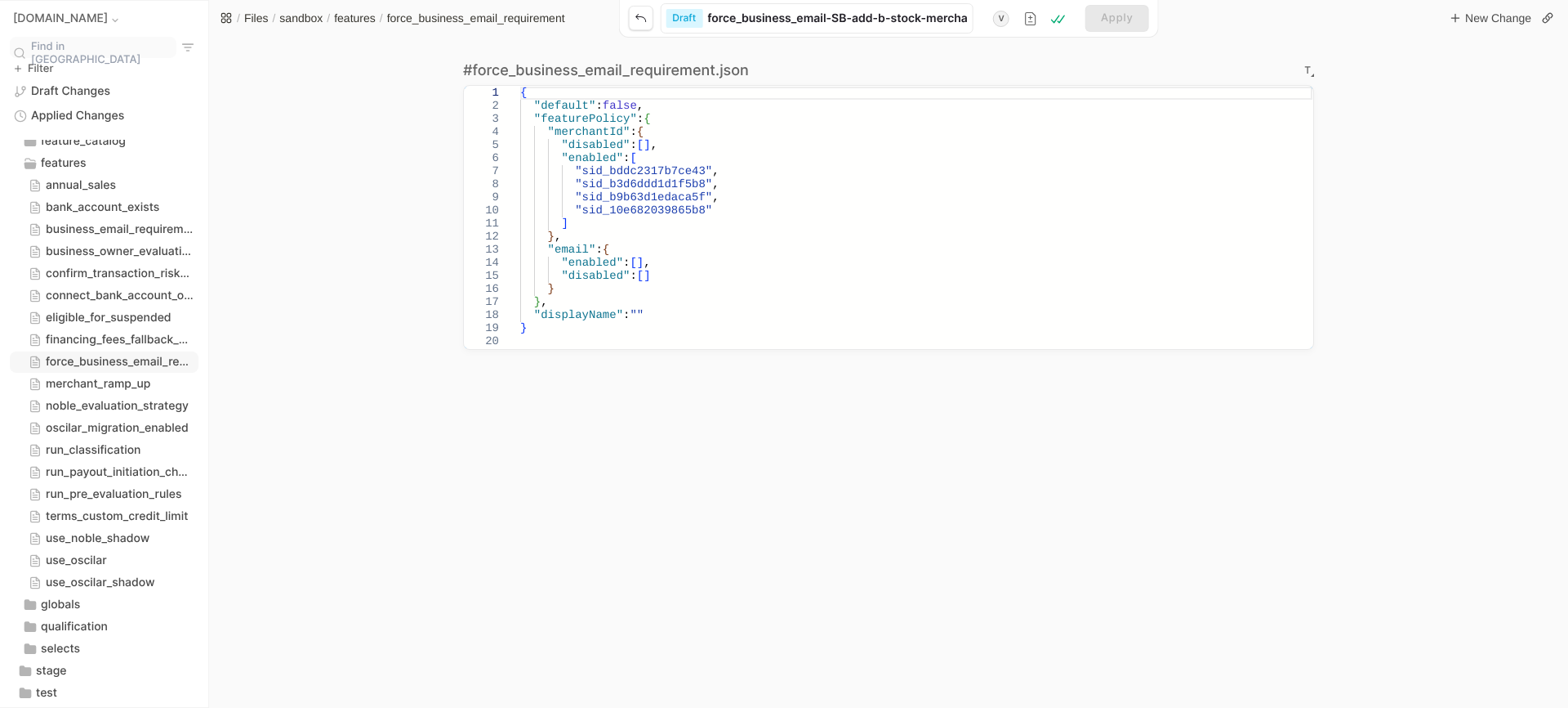
type input "force_business_email-SB-add-b-stock-[PERSON_NAME]"
type input "force_business_email-SB-add-b-stock-merchant"
click at [752, 211] on div "{ "default" : false , "featurePolicy" : { "merchantId" : { "disabled" : [ ] , "…" at bounding box center [916, 217] width 792 height 262
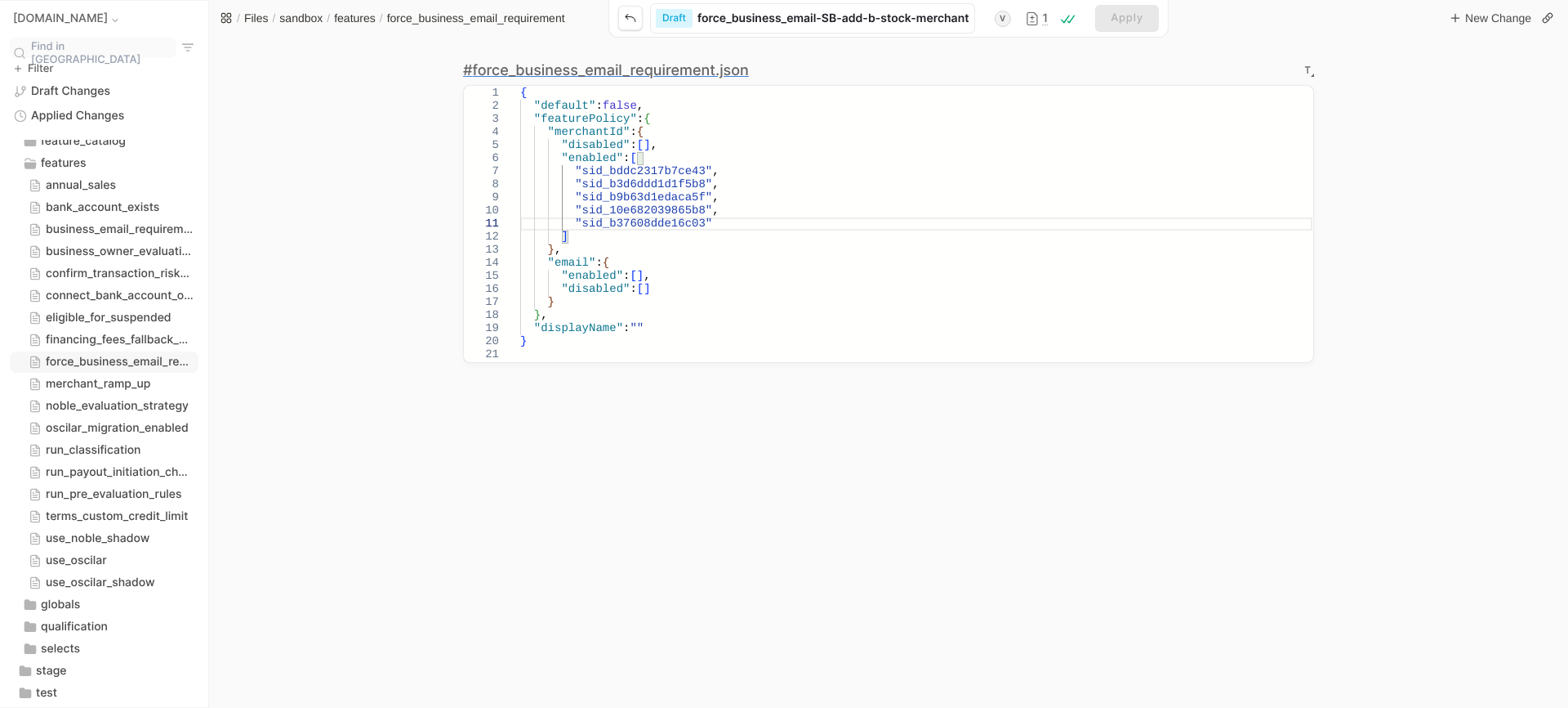
scroll to position [117, 0]
click at [751, 216] on div "{ "default" : false , "featurePolicy" : { "merchantId" : { "disabled" : [ ] , "…" at bounding box center [916, 223] width 792 height 274
type textarea "{ "default": false, "featurePolicy": { "merchantId": { "disabled": [], "enabled…"
click at [1110, 17] on span "Apply" at bounding box center [1127, 18] width 33 height 13
